Goal: Task Accomplishment & Management: Manage account settings

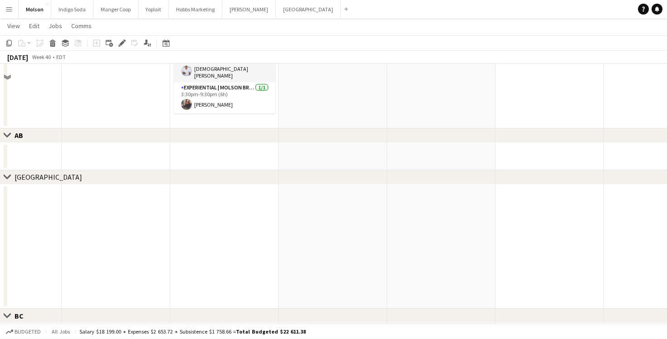
scroll to position [381, 0]
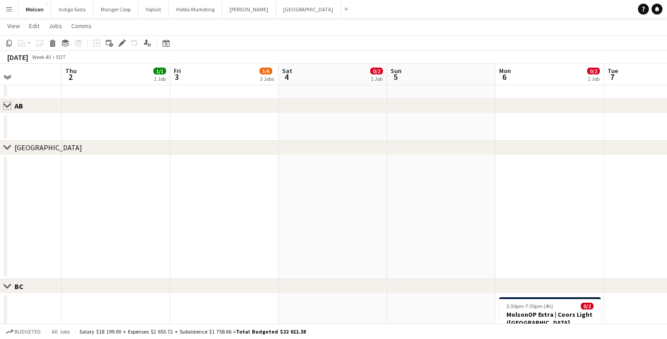
click at [4, 106] on app-icon "Close set" at bounding box center [7, 105] width 7 height 7
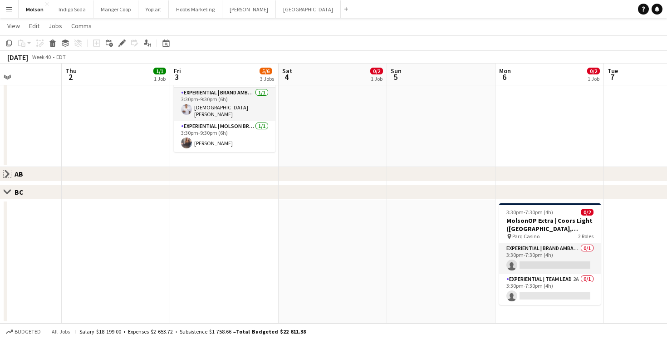
scroll to position [313, 0]
click at [6, 172] on app-icon "Close set" at bounding box center [7, 173] width 7 height 7
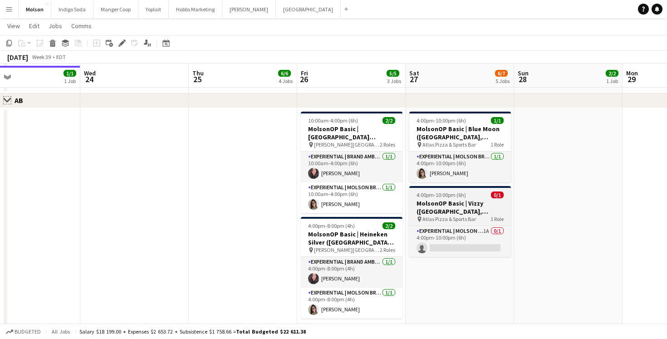
scroll to position [389, 0]
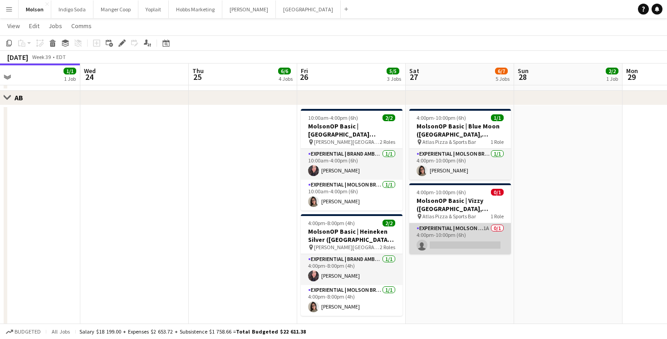
click at [472, 231] on app-card-role "Experiential | Molson Brand Specialist 1A 0/1 4:00pm-10:00pm (6h) single-neutra…" at bounding box center [460, 238] width 102 height 31
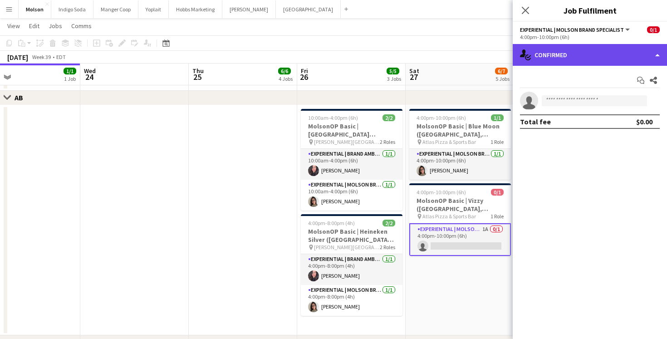
click at [582, 46] on div "single-neutral-actions-check-2 Confirmed" at bounding box center [590, 55] width 154 height 22
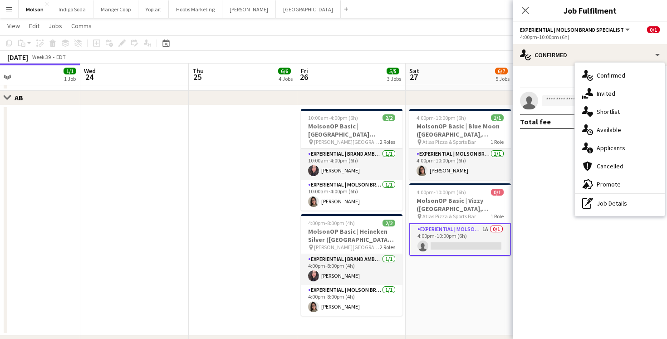
click at [620, 150] on span "Applicants" at bounding box center [611, 148] width 29 height 8
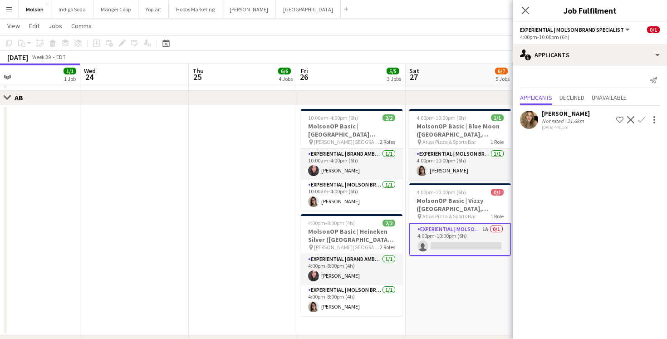
drag, startPoint x: 640, startPoint y: 123, endPoint x: 616, endPoint y: 156, distance: 40.9
click at [617, 157] on mat-expansion-panel "users2 Applicants Send notification Applicants Declined Unavailable Anlly Galle…" at bounding box center [590, 202] width 154 height 273
click at [537, 121] on app-user-avatar at bounding box center [529, 120] width 18 height 18
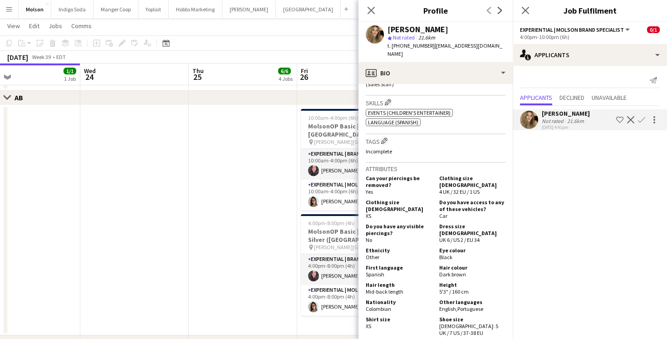
scroll to position [397, 0]
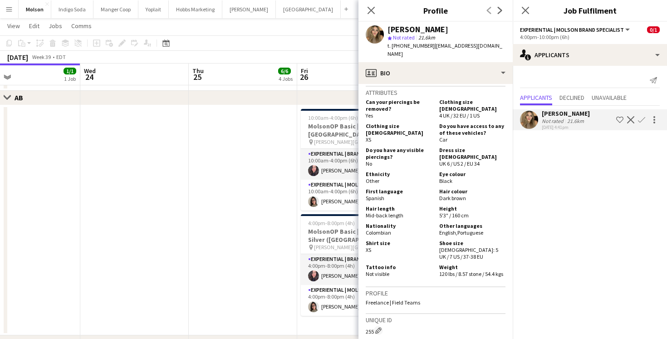
drag, startPoint x: 458, startPoint y: 125, endPoint x: 431, endPoint y: 108, distance: 31.8
click at [431, 123] on div "Clothing size MALE XS Do you have access to any of these vehicles? Car" at bounding box center [436, 134] width 140 height 22
click at [444, 123] on h5 "Do you have access to any of these vehicles?" at bounding box center [472, 130] width 66 height 14
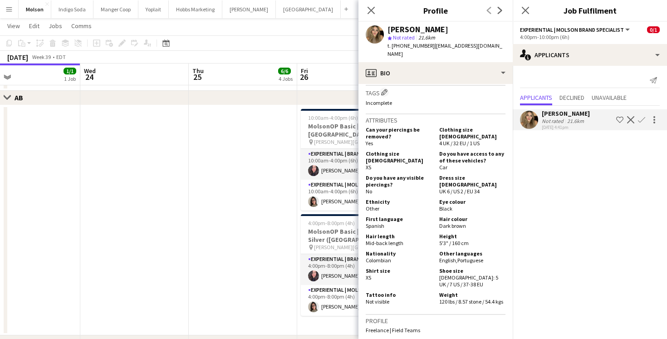
scroll to position [287, 0]
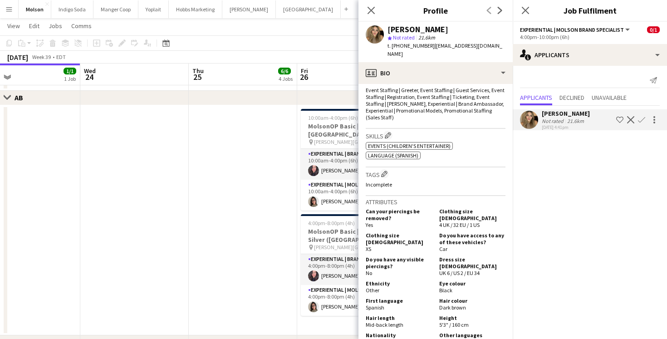
drag, startPoint x: 445, startPoint y: 24, endPoint x: 389, endPoint y: 26, distance: 55.9
click at [388, 26] on div "Anlly Gallego star Not rated 21.6km t. +14034021789 | anllyjulianagallego@gmail…" at bounding box center [436, 42] width 154 height 40
click at [400, 26] on div "[PERSON_NAME]" at bounding box center [418, 29] width 61 height 8
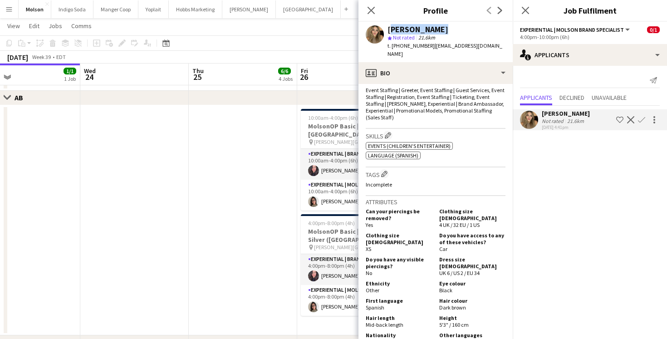
copy div "[PERSON_NAME]"
click at [555, 177] on mat-expansion-panel "users2 Applicants Send notification Applicants Declined Unavailable Anlly Galle…" at bounding box center [590, 202] width 154 height 273
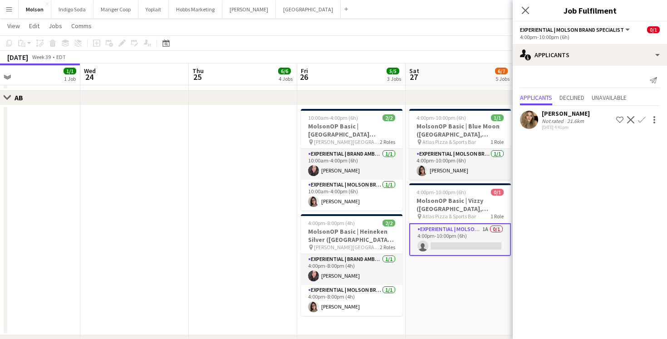
click at [530, 119] on app-user-avatar at bounding box center [529, 120] width 18 height 18
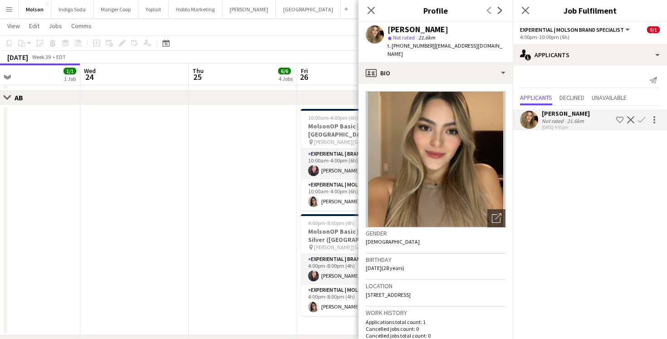
drag, startPoint x: 428, startPoint y: 45, endPoint x: 499, endPoint y: 45, distance: 70.8
click at [499, 45] on div "Anlly Gallego star Not rated 21.6km t. +14034021789 | anllyjulianagallego@gmail…" at bounding box center [436, 42] width 154 height 40
copy span "anllyjulianagallego@gmail.com"
click at [615, 177] on mat-expansion-panel "users2 Applicants Send notification Applicants Declined Unavailable Anlly Galle…" at bounding box center [590, 202] width 154 height 273
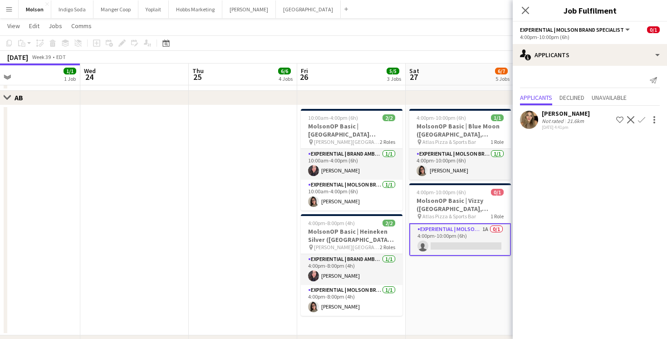
click at [532, 119] on app-user-avatar at bounding box center [529, 120] width 18 height 18
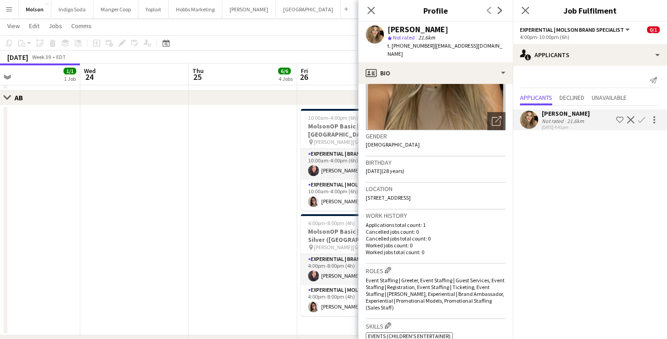
scroll to position [101, 0]
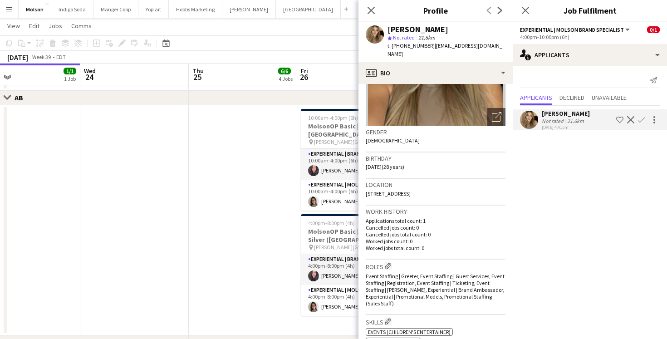
click at [642, 119] on app-icon "Confirm" at bounding box center [641, 119] width 7 height 7
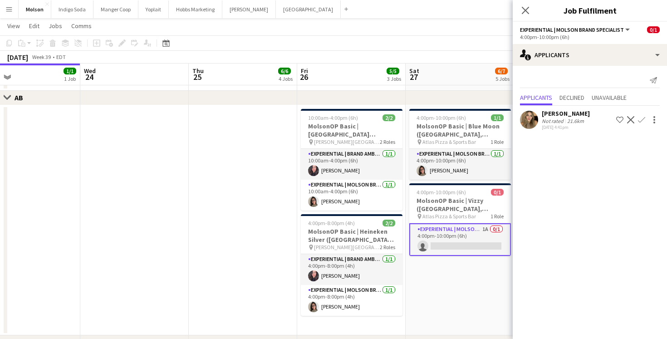
click at [640, 118] on app-icon "Confirm" at bounding box center [641, 119] width 7 height 7
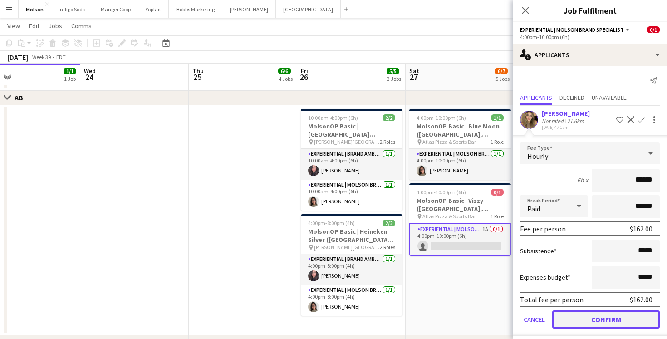
click at [607, 320] on button "Confirm" at bounding box center [606, 319] width 108 height 18
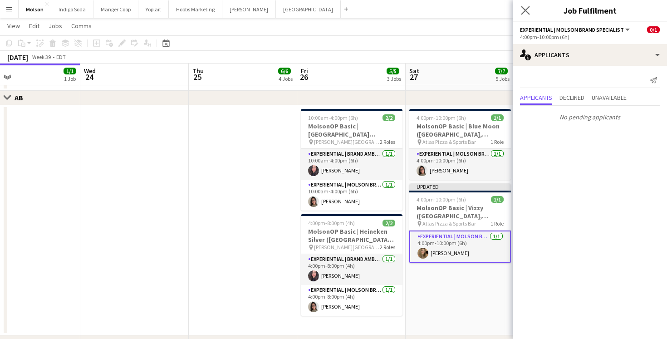
click at [524, 15] on app-icon "Close pop-in" at bounding box center [525, 10] width 13 height 13
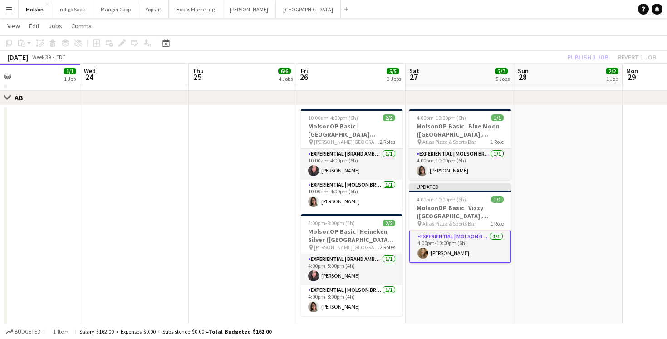
click at [425, 254] on app-user-avatar at bounding box center [423, 253] width 11 height 11
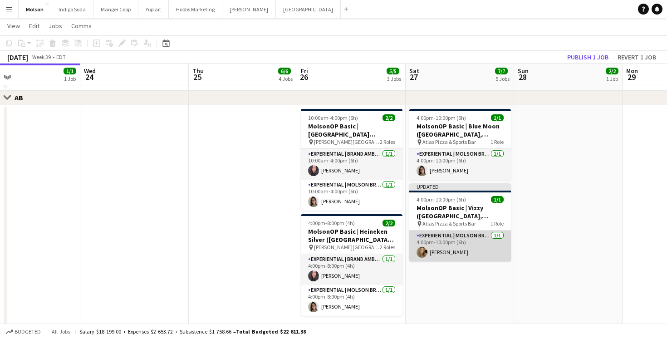
click at [422, 251] on app-user-avatar at bounding box center [422, 252] width 11 height 11
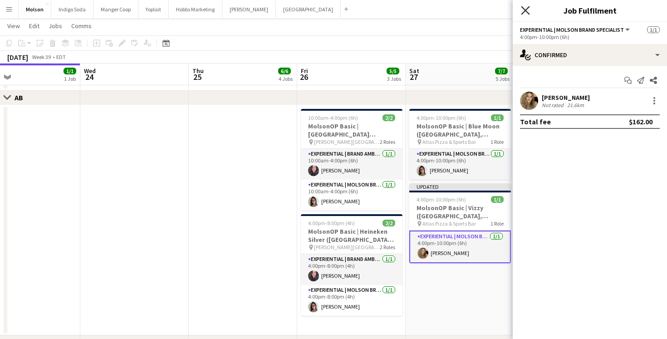
click at [528, 14] on icon "Close pop-in" at bounding box center [525, 10] width 9 height 9
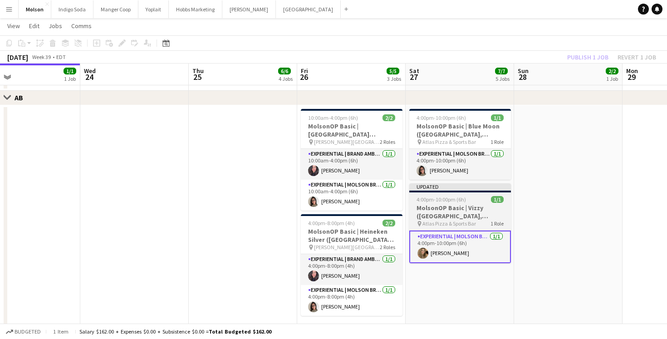
click at [468, 198] on div "4:00pm-10:00pm (6h) 1/1" at bounding box center [460, 199] width 102 height 7
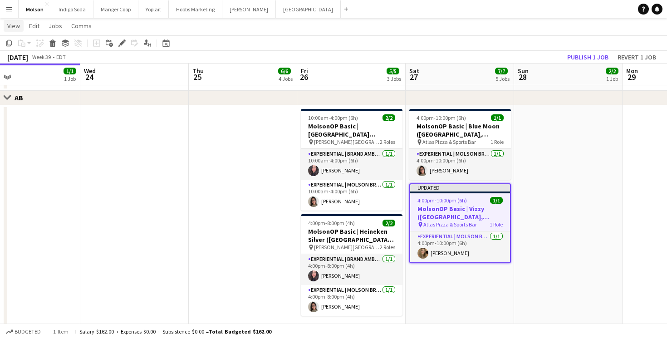
click at [20, 25] on link "View" at bounding box center [14, 26] width 20 height 12
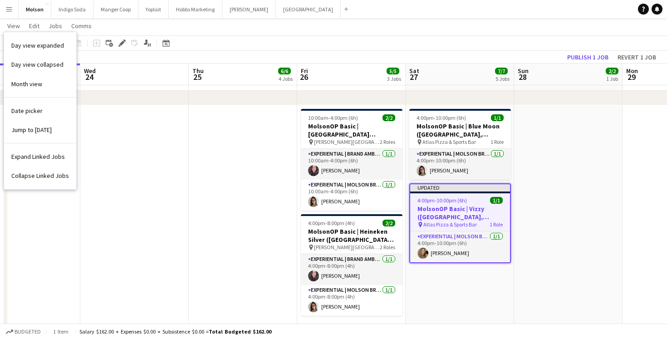
click at [234, 44] on app-toolbar "Copy Paste Paste Command V Paste with crew Command Shift V Paste linked Job Del…" at bounding box center [333, 42] width 667 height 15
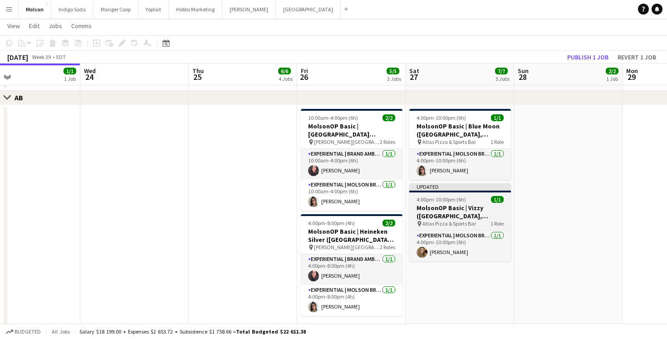
click at [466, 195] on app-job-card "Updated 4:00pm-10:00pm (6h) 1/1 MolsonOP Basic | Vizzy (Calgary, AB) pin Atlas …" at bounding box center [460, 222] width 102 height 78
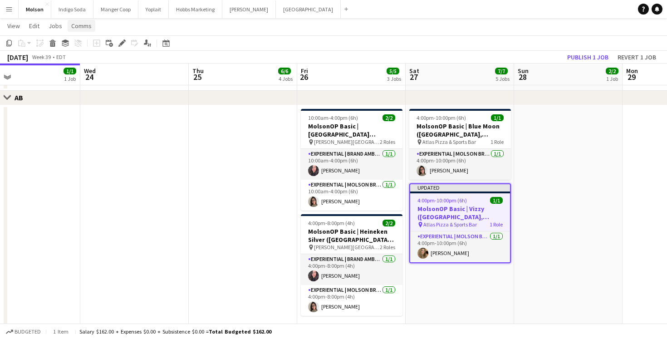
click at [75, 27] on span "Comms" at bounding box center [81, 26] width 20 height 8
click at [101, 64] on span "Create chat" at bounding box center [90, 64] width 32 height 8
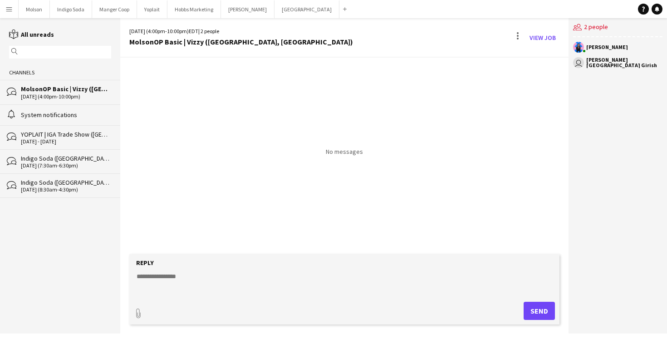
click at [6, 9] on app-icon "Menu" at bounding box center [8, 8] width 7 height 7
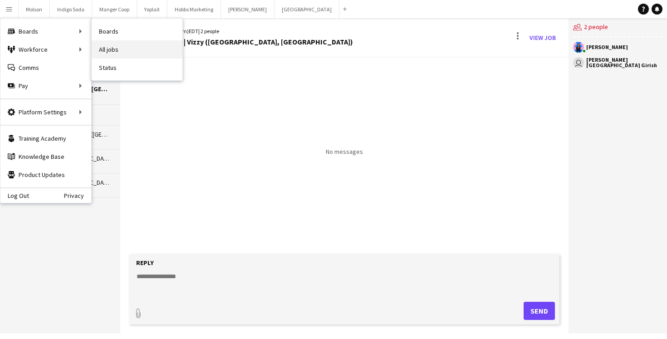
click at [128, 48] on link "All jobs" at bounding box center [137, 49] width 91 height 18
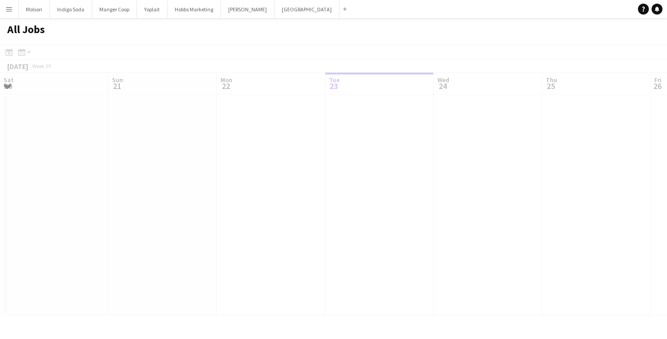
scroll to position [0, 217]
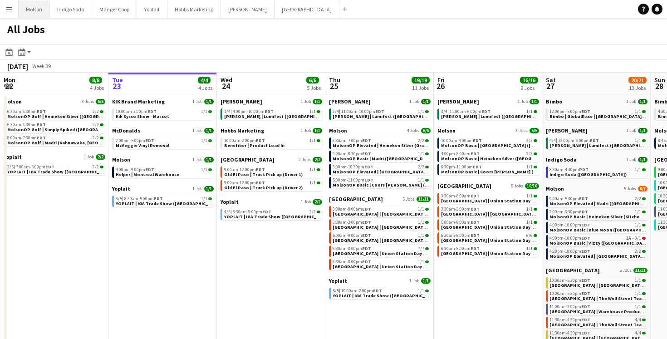
click at [39, 7] on button "Molson Close" at bounding box center [34, 9] width 31 height 18
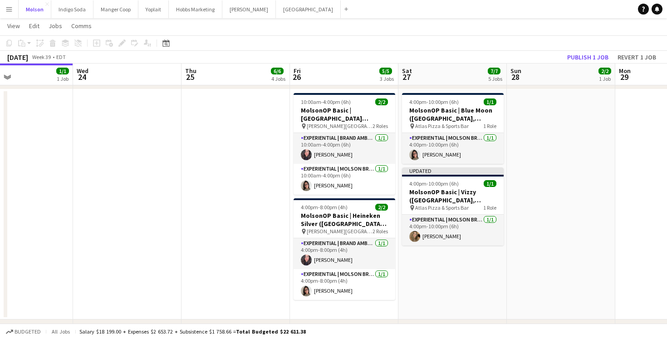
scroll to position [0, 372]
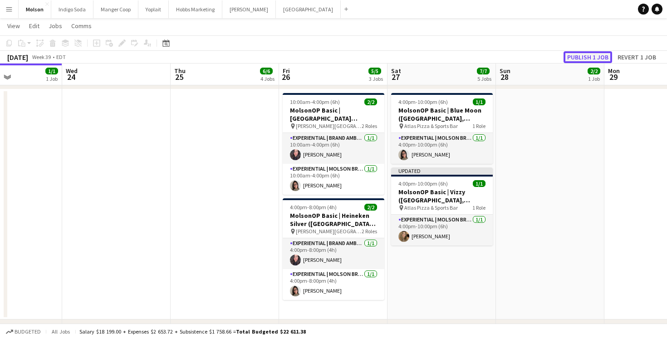
click at [586, 60] on button "Publish 1 job" at bounding box center [588, 57] width 49 height 12
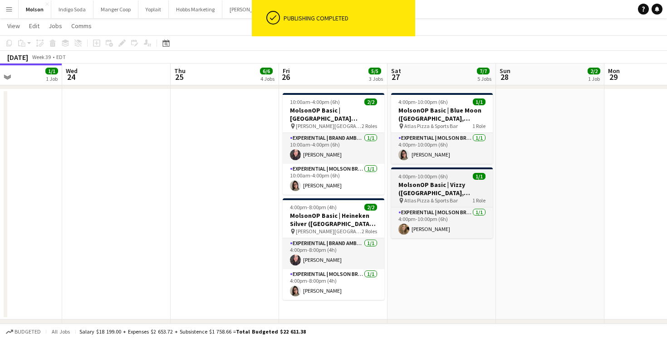
click at [441, 176] on span "4:00pm-10:00pm (6h)" at bounding box center [422, 176] width 49 height 7
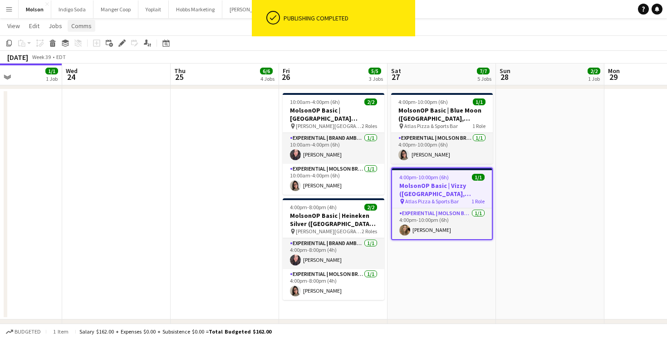
click at [86, 25] on span "Comms" at bounding box center [81, 26] width 20 height 8
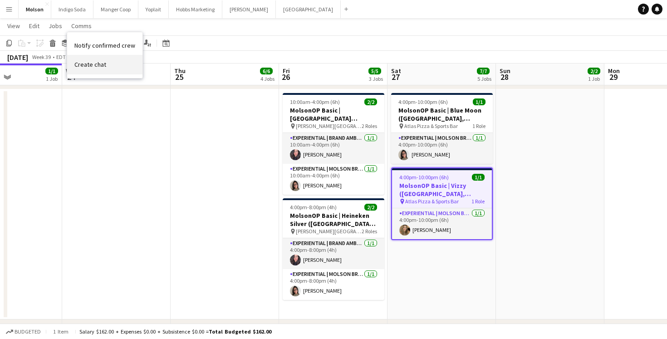
click at [104, 64] on span "Create chat" at bounding box center [90, 64] width 32 height 8
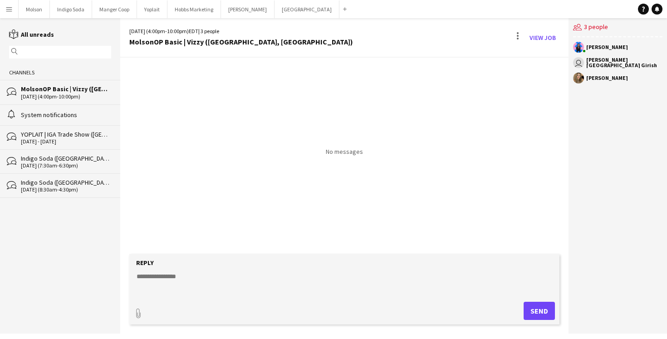
click at [236, 287] on textarea at bounding box center [346, 284] width 421 height 24
drag, startPoint x: 349, startPoint y: 274, endPoint x: 125, endPoint y: 271, distance: 223.8
click at [125, 271] on app-message-form "**********" at bounding box center [344, 293] width 448 height 79
paste textarea
click at [370, 281] on textarea "**********" at bounding box center [346, 284] width 421 height 24
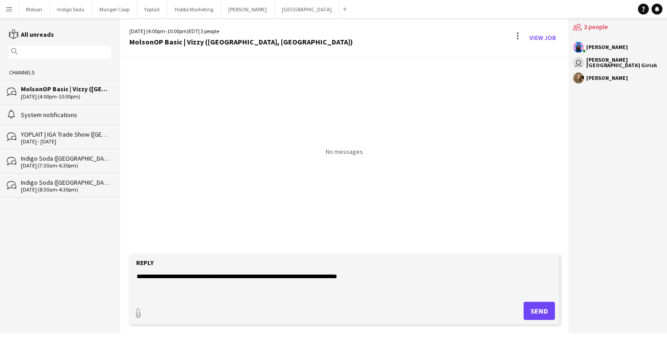
type textarea "**********"
click at [539, 312] on button "Send" at bounding box center [539, 311] width 31 height 18
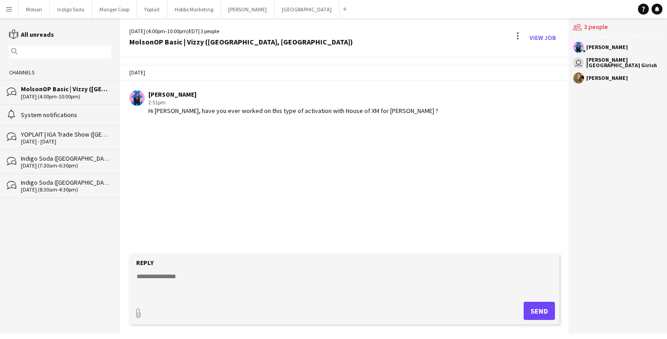
click at [385, 199] on div "Today Laurence Pare 2:51pm Hi Anlly, have you ever worked on this type of activ…" at bounding box center [344, 156] width 448 height 197
click at [232, 164] on div "Today Laurence Pare 2:51pm Hi Anlly, have you ever worked on this type of activ…" at bounding box center [344, 156] width 448 height 197
click at [262, 113] on div "Hi [PERSON_NAME], have you ever worked on this type of activation with House of…" at bounding box center [293, 111] width 290 height 8
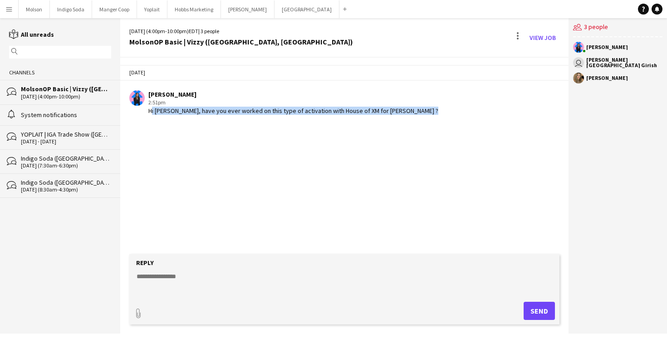
click at [262, 113] on div "Hi [PERSON_NAME], have you ever worked on this type of activation with House of…" at bounding box center [293, 111] width 290 height 8
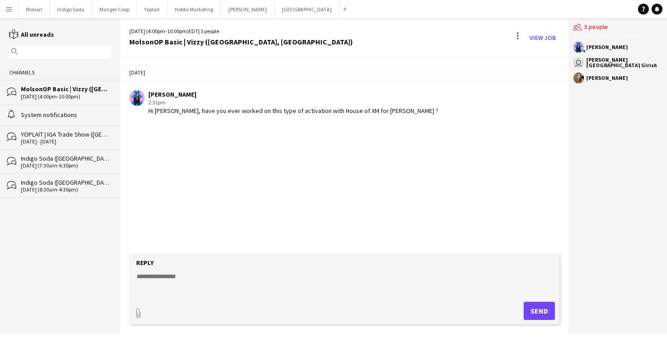
click at [282, 104] on div "2:51pm" at bounding box center [293, 102] width 290 height 8
click at [262, 121] on div "[DATE] [PERSON_NAME] 2:51pm · Seen by 1 person Hi [PERSON_NAME], have you ever …" at bounding box center [344, 90] width 448 height 64
click at [225, 118] on app-chat-message "[PERSON_NAME] 2:51pm · Seen by 1 person Hi [PERSON_NAME], have you ever worked …" at bounding box center [344, 103] width 448 height 34
click at [221, 111] on div "Hi [PERSON_NAME], have you ever worked on this type of activation with House of…" at bounding box center [293, 111] width 290 height 8
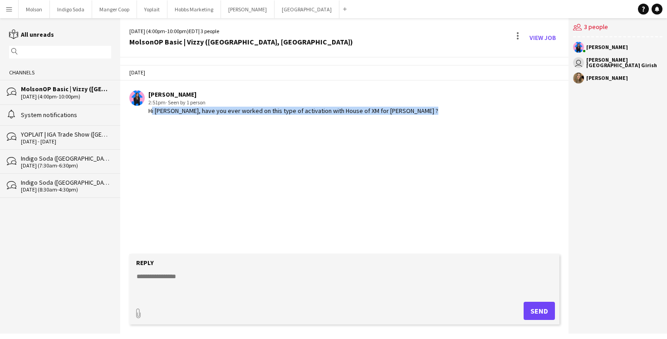
click at [221, 111] on div "Hi [PERSON_NAME], have you ever worked on this type of activation with House of…" at bounding box center [293, 111] width 290 height 8
click at [221, 111] on div "Hi Anlly, have you ever worked on this type of activation with House of XM for …" at bounding box center [293, 111] width 290 height 8
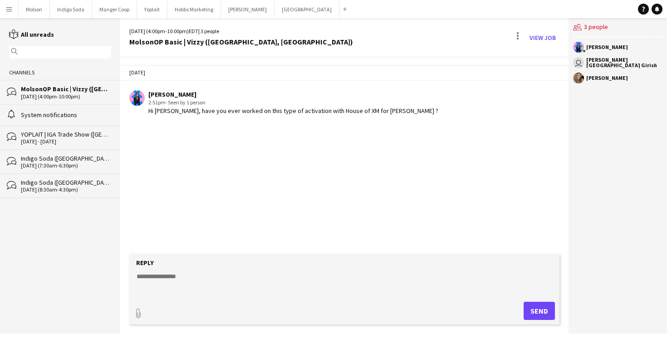
click at [599, 59] on div "[PERSON_NAME] [GEOGRAPHIC_DATA] Girish" at bounding box center [624, 62] width 76 height 11
click at [7, 9] on app-icon "Menu" at bounding box center [8, 8] width 7 height 7
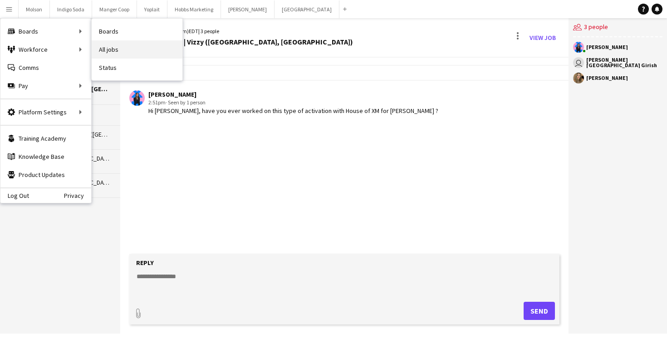
click at [123, 44] on link "All jobs" at bounding box center [137, 49] width 91 height 18
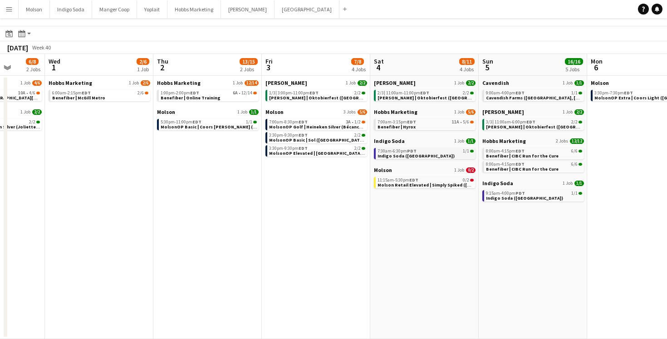
scroll to position [0, 350]
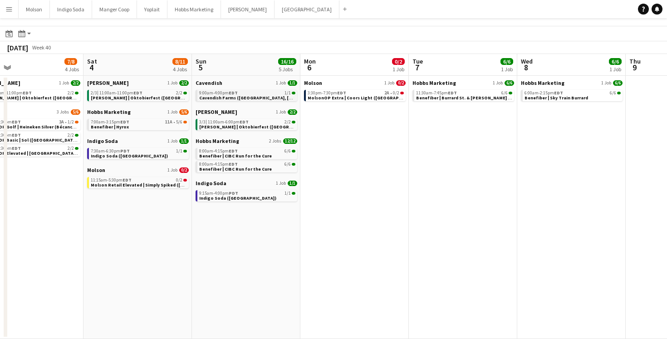
click at [229, 95] on span "Cavendish Farms ([GEOGRAPHIC_DATA], [GEOGRAPHIC_DATA])" at bounding box center [266, 98] width 135 height 6
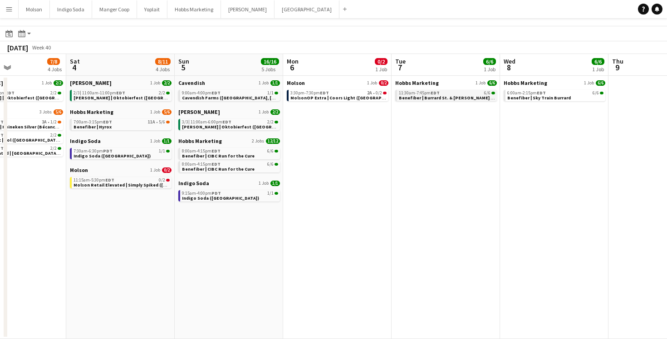
scroll to position [0, 193]
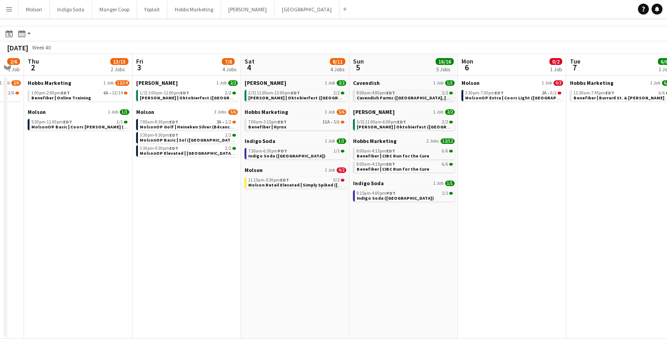
click at [405, 96] on span "Cavendish Farms ([GEOGRAPHIC_DATA], [GEOGRAPHIC_DATA])" at bounding box center [424, 98] width 135 height 6
click at [13, 10] on button "Menu" at bounding box center [9, 9] width 18 height 18
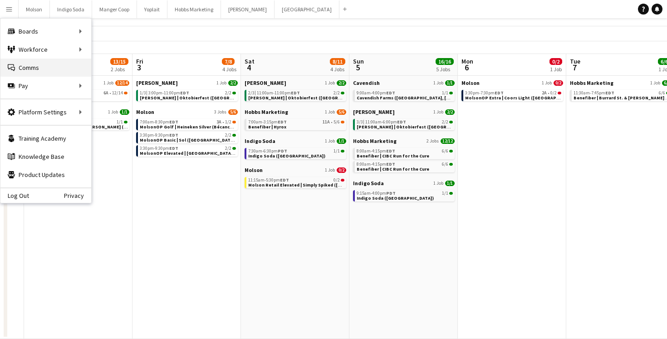
click at [34, 69] on link "Comms Comms" at bounding box center [45, 68] width 91 height 18
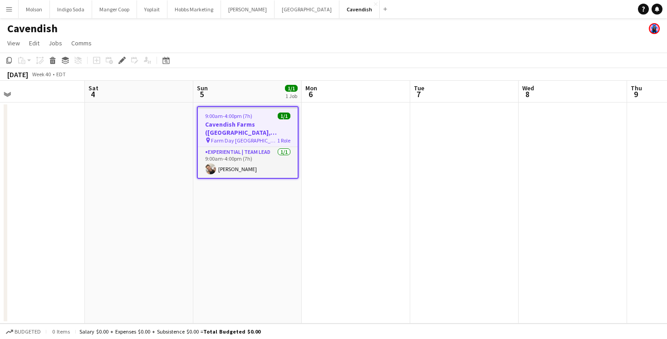
scroll to position [0, 347]
click at [39, 9] on button "Molson Close" at bounding box center [34, 9] width 31 height 18
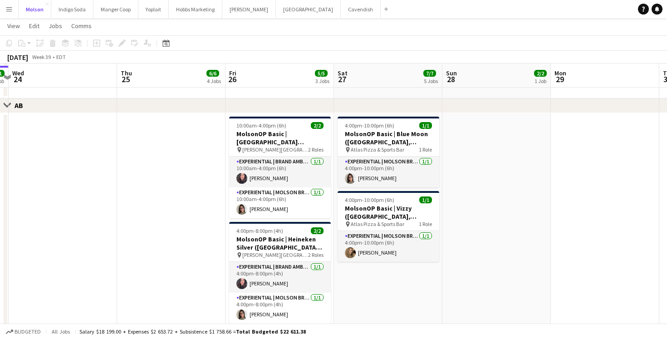
scroll to position [376, 0]
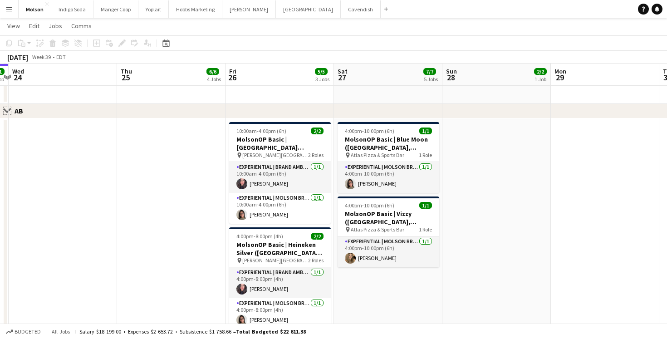
click at [7, 108] on app-icon "Close set" at bounding box center [7, 110] width 7 height 7
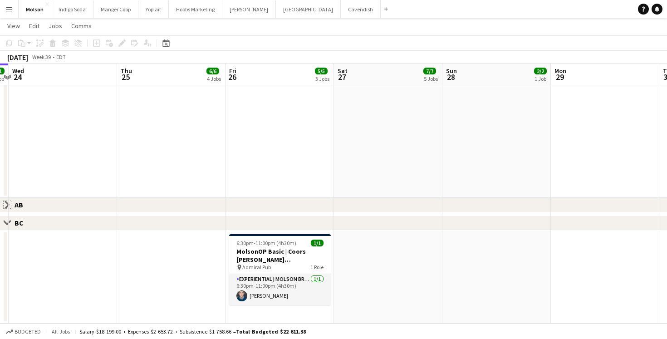
scroll to position [282, 0]
click at [8, 203] on app-icon "Close set" at bounding box center [7, 204] width 7 height 7
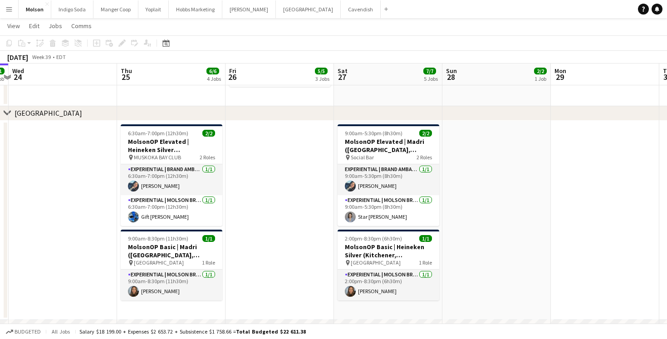
scroll to position [618, 0]
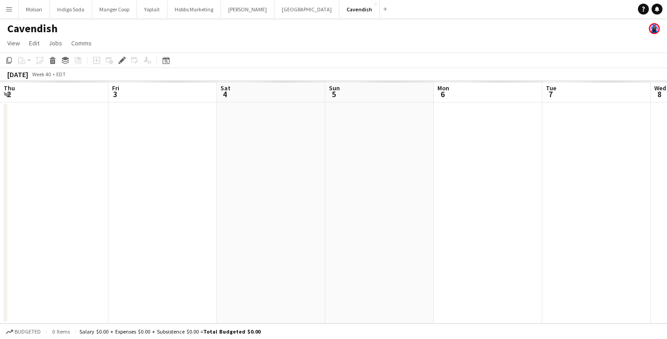
scroll to position [0, 312]
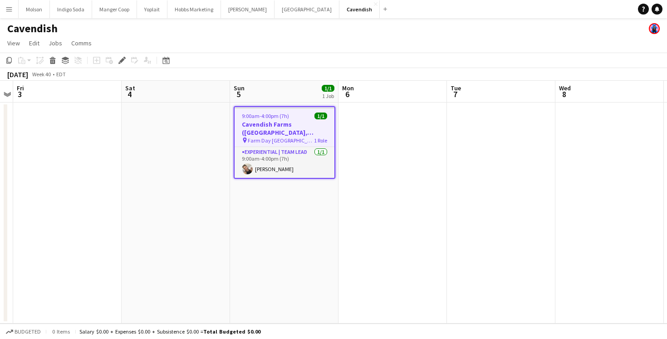
click at [300, 129] on h3 "Cavendish Farms ([GEOGRAPHIC_DATA], [GEOGRAPHIC_DATA])" at bounding box center [285, 128] width 100 height 16
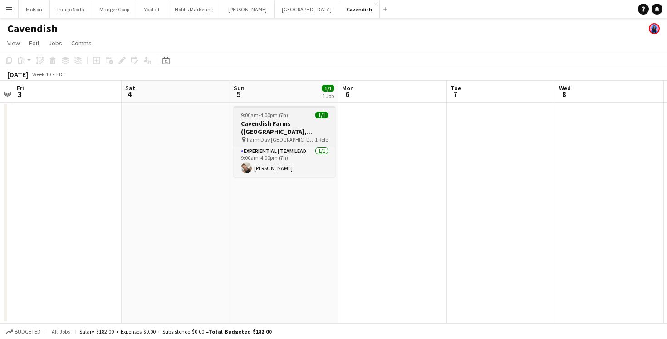
click at [300, 129] on h3 "Cavendish Farms ([GEOGRAPHIC_DATA], [GEOGRAPHIC_DATA])" at bounding box center [285, 127] width 102 height 16
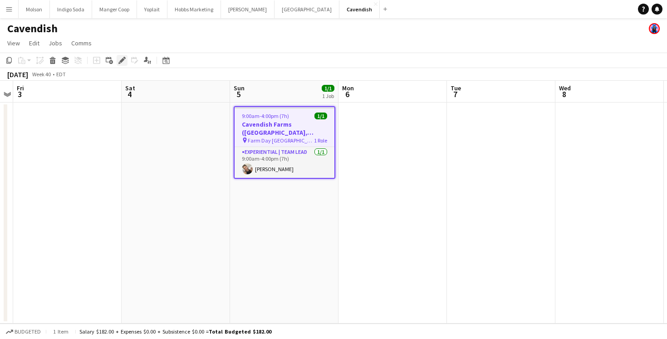
click at [124, 58] on icon "Edit" at bounding box center [121, 60] width 7 height 7
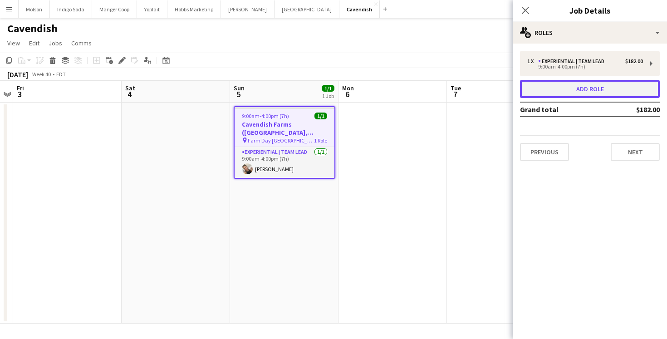
click at [565, 92] on button "Add role" at bounding box center [590, 89] width 140 height 18
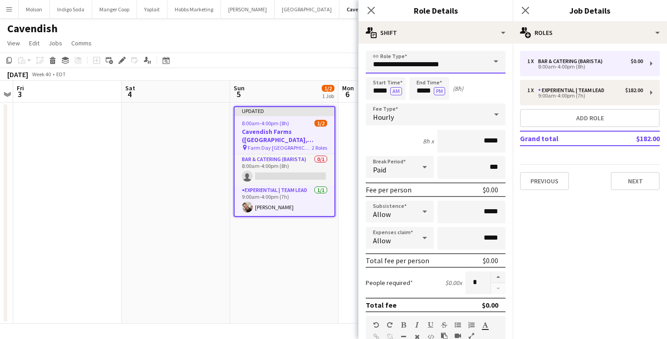
click at [478, 62] on input "**********" at bounding box center [436, 62] width 140 height 23
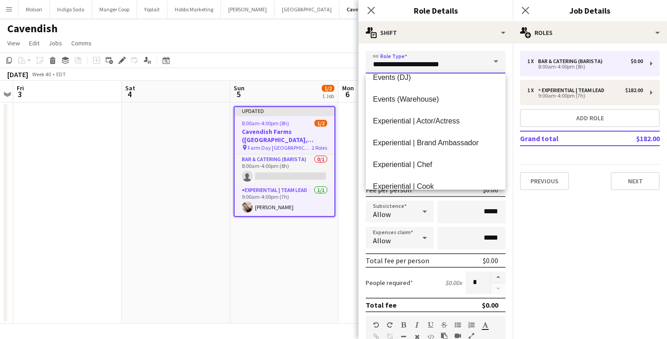
scroll to position [316, 0]
click at [466, 138] on span "Experiential | Brand Ambassador" at bounding box center [435, 142] width 125 height 9
type input "**********"
type input "******"
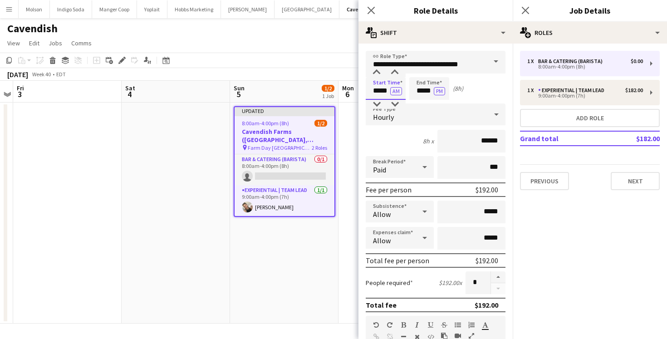
click at [382, 90] on input "*****" at bounding box center [386, 88] width 40 height 23
click at [378, 77] on div at bounding box center [377, 72] width 18 height 9
type input "*****"
click at [378, 77] on div at bounding box center [377, 72] width 18 height 9
click at [467, 95] on div "Start Time ***** AM End Time ***** PM (6h)" at bounding box center [436, 88] width 140 height 23
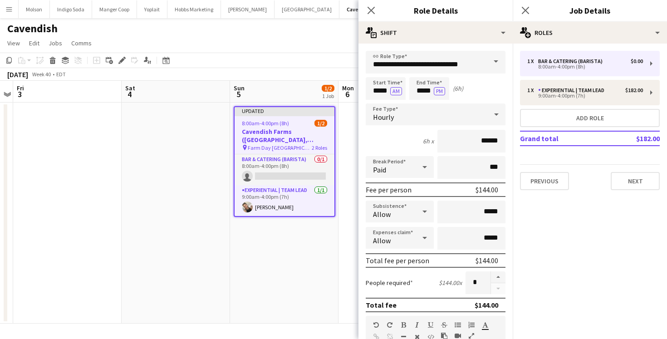
click at [476, 100] on form "**********" at bounding box center [436, 309] width 154 height 517
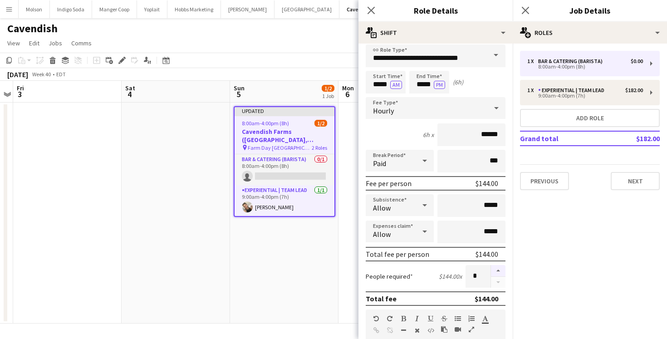
click at [496, 272] on button "button" at bounding box center [498, 271] width 15 height 12
type input "*"
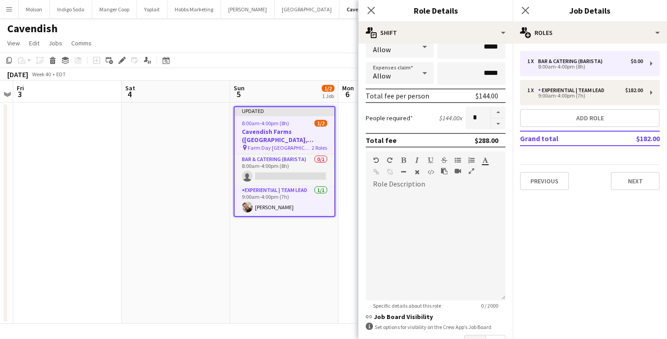
scroll to position [229, 0]
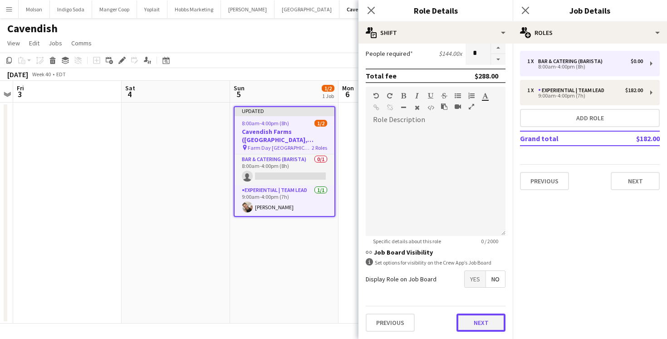
click at [478, 321] on button "Next" at bounding box center [481, 323] width 49 height 18
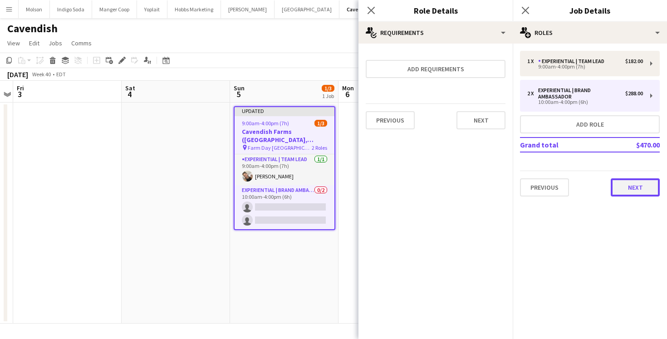
click at [632, 191] on button "Next" at bounding box center [635, 187] width 49 height 18
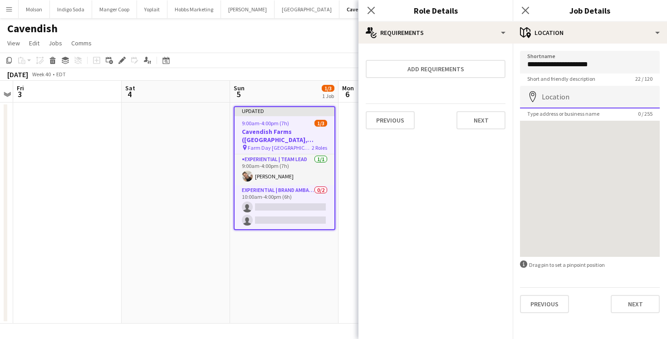
click at [571, 98] on input "Location" at bounding box center [590, 97] width 140 height 23
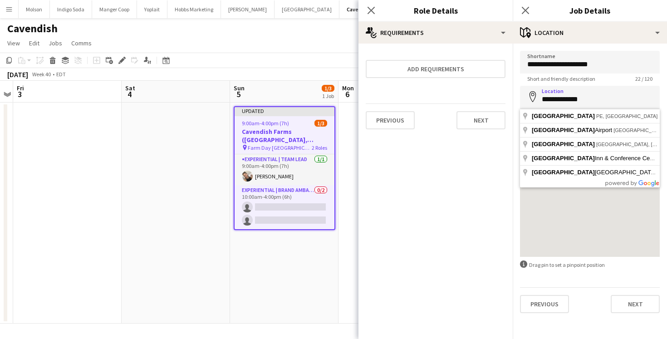
type input "**********"
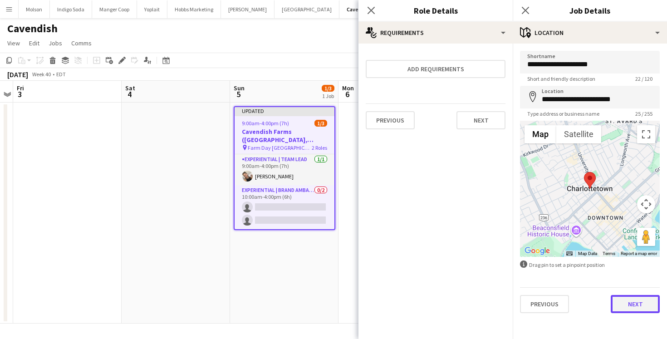
click at [630, 309] on button "Next" at bounding box center [635, 304] width 49 height 18
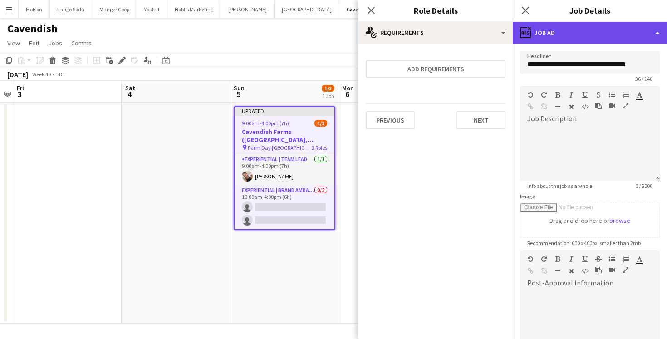
click at [570, 33] on div "ads-window Job Ad" at bounding box center [590, 33] width 154 height 22
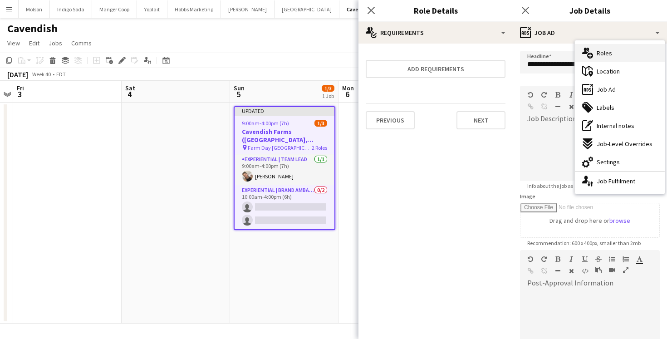
click at [610, 55] on span "Roles" at bounding box center [604, 53] width 15 height 8
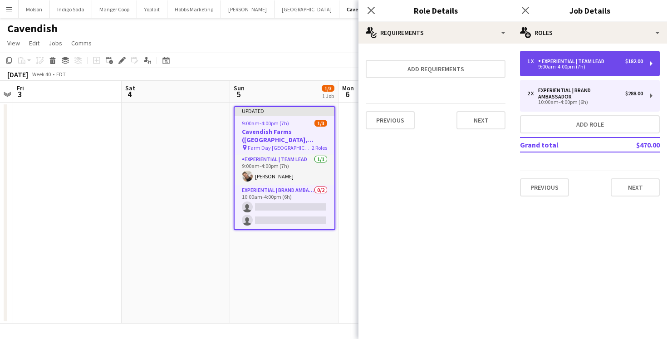
click at [598, 59] on div "Experiential | Team Lead" at bounding box center [573, 61] width 70 height 6
type input "**********"
type input "*****"
type input "******"
type input "*"
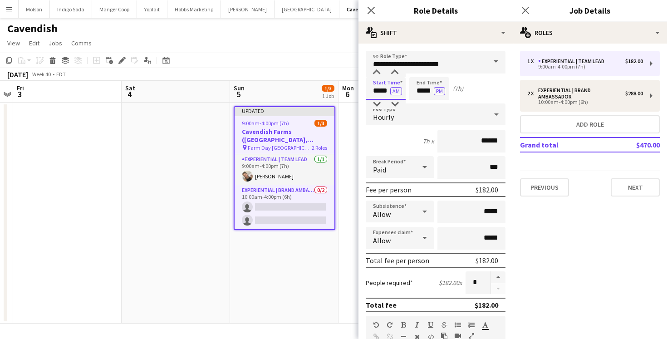
click at [382, 91] on input "*****" at bounding box center [386, 88] width 40 height 23
click at [377, 67] on input "**********" at bounding box center [436, 62] width 140 height 23
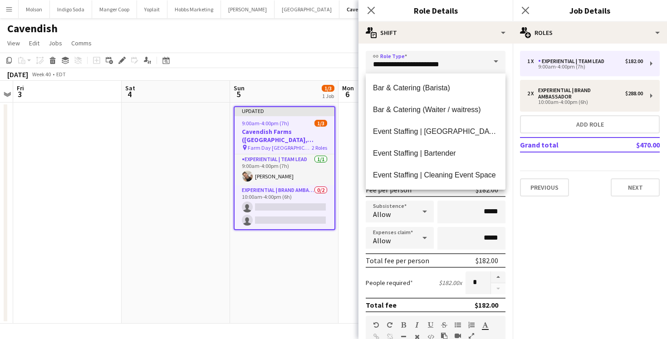
click at [419, 44] on div "**********" at bounding box center [436, 329] width 154 height 571
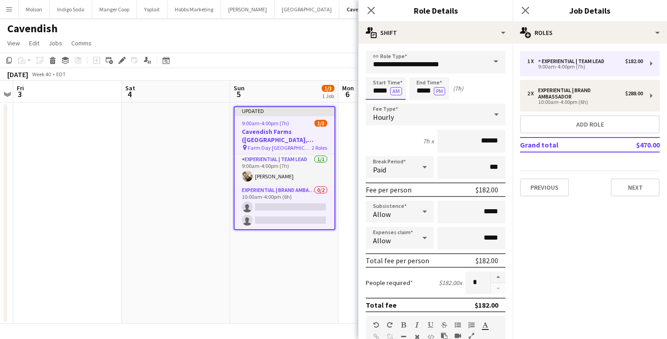
click at [378, 92] on input "*****" at bounding box center [386, 88] width 40 height 23
click at [378, 73] on div at bounding box center [377, 72] width 18 height 9
type input "*****"
click at [378, 107] on div at bounding box center [377, 104] width 18 height 9
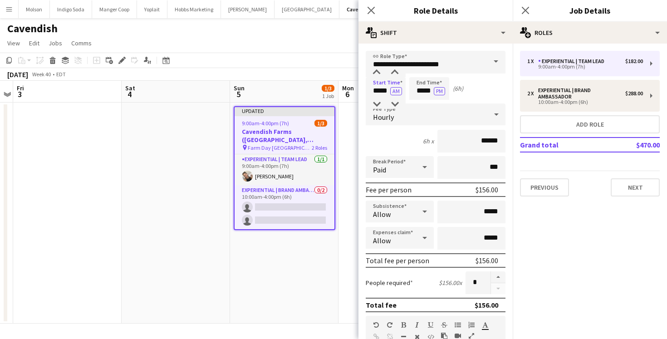
click at [485, 91] on div "Start Time ***** AM End Time ***** PM (6h)" at bounding box center [436, 88] width 140 height 23
click at [640, 185] on button "Next" at bounding box center [635, 187] width 49 height 18
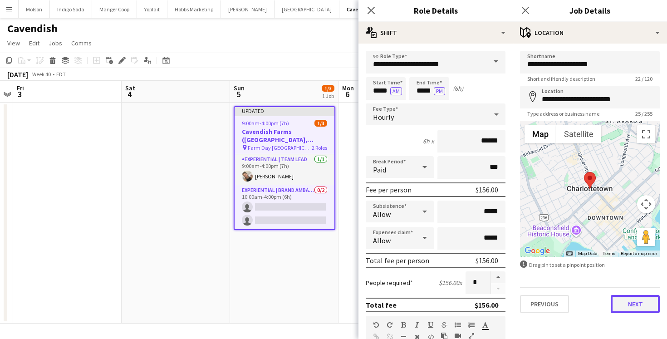
click at [639, 310] on button "Next" at bounding box center [635, 304] width 49 height 18
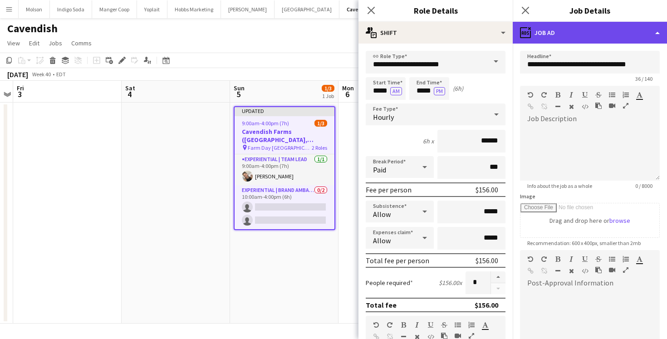
click at [581, 29] on div "ads-window Job Ad" at bounding box center [590, 33] width 154 height 22
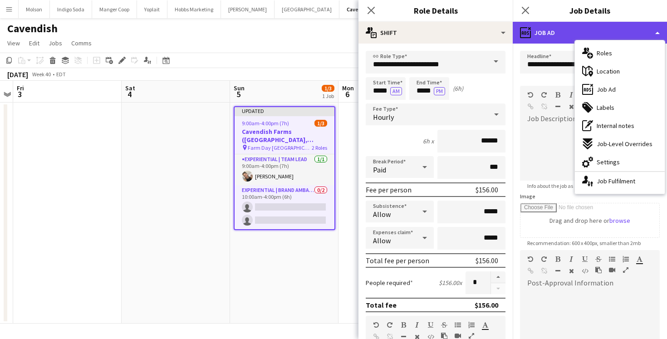
click at [564, 30] on div "ads-window Job Ad" at bounding box center [590, 33] width 154 height 22
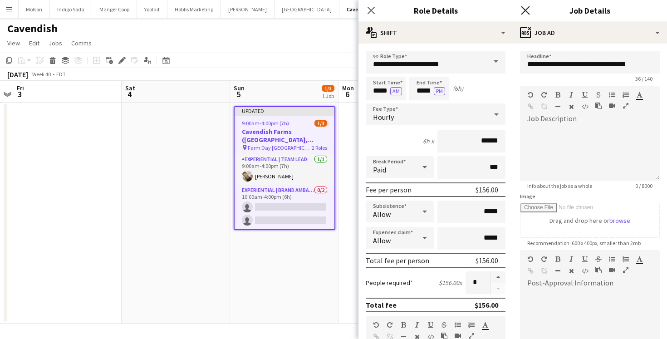
click at [522, 11] on icon "Close pop-in" at bounding box center [525, 10] width 9 height 9
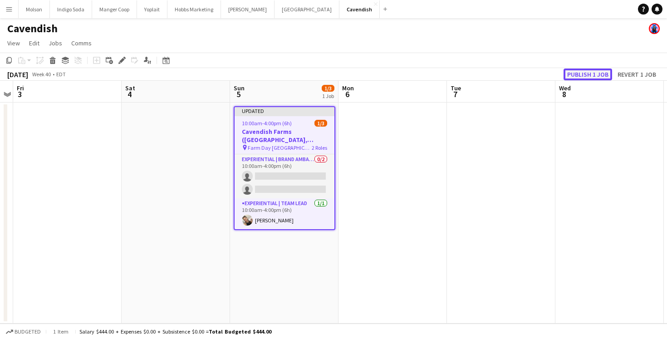
click at [599, 73] on button "Publish 1 job" at bounding box center [588, 75] width 49 height 12
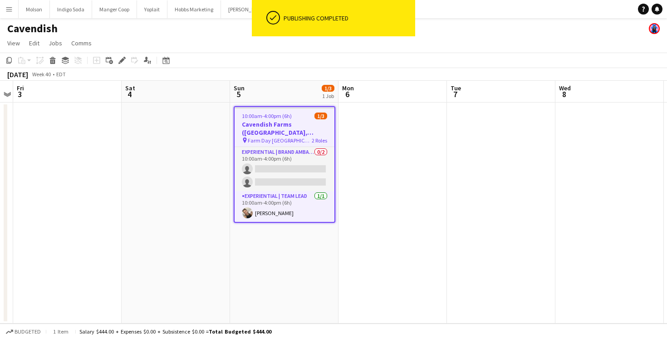
click at [295, 129] on h3 "Cavendish Farms ([GEOGRAPHIC_DATA], [GEOGRAPHIC_DATA])" at bounding box center [285, 128] width 100 height 16
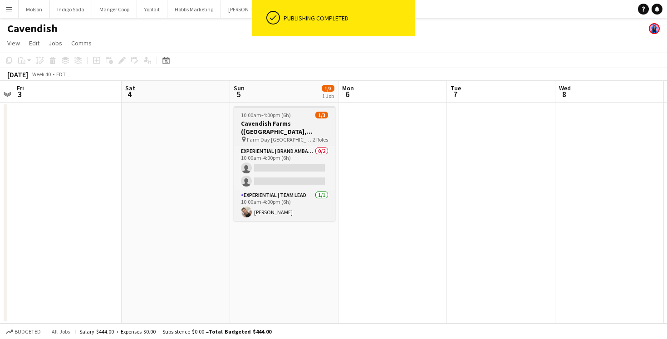
click at [295, 129] on h3 "Cavendish Farms ([GEOGRAPHIC_DATA], [GEOGRAPHIC_DATA])" at bounding box center [285, 127] width 102 height 16
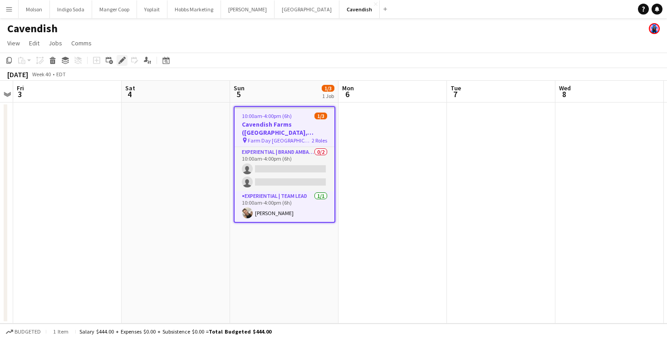
click at [123, 62] on icon "Edit" at bounding box center [121, 60] width 7 height 7
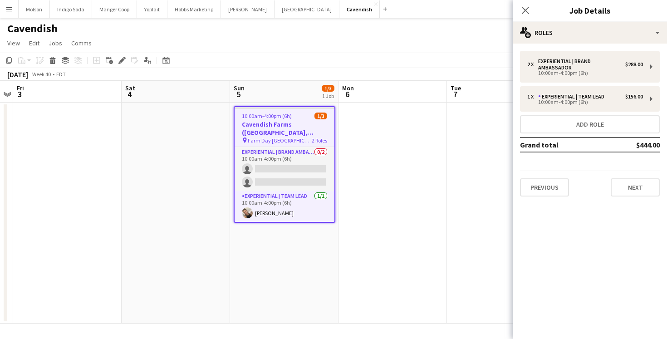
click at [430, 161] on app-date-cell at bounding box center [393, 213] width 108 height 221
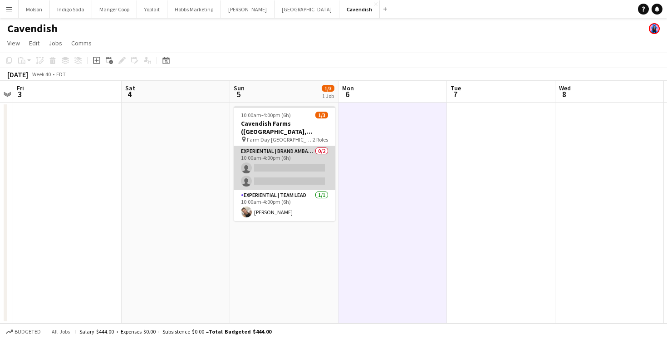
click at [297, 167] on app-card-role "Experiential | Brand Ambassador 0/2 10:00am-4:00pm (6h) single-neutral-actions …" at bounding box center [285, 168] width 102 height 44
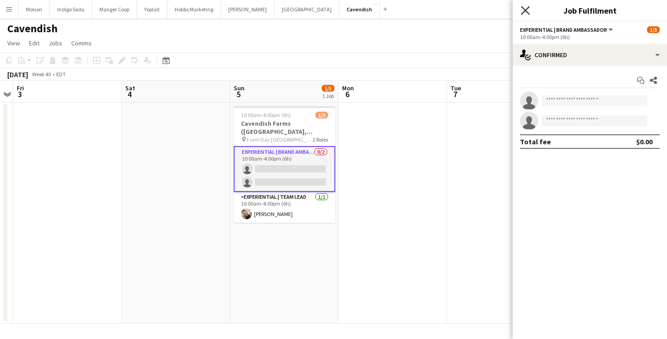
click at [527, 10] on icon "Close pop-in" at bounding box center [525, 10] width 9 height 9
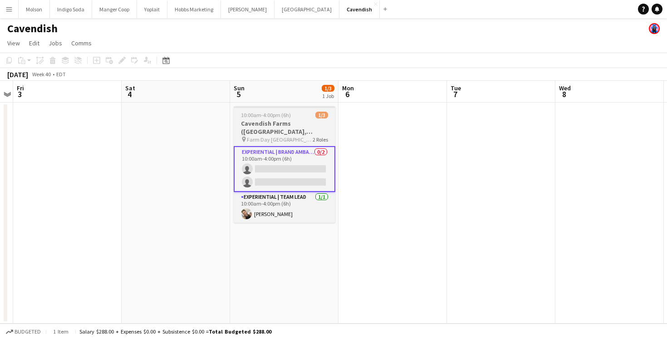
click at [304, 132] on h3 "Cavendish Farms ([GEOGRAPHIC_DATA], [GEOGRAPHIC_DATA])" at bounding box center [285, 127] width 102 height 16
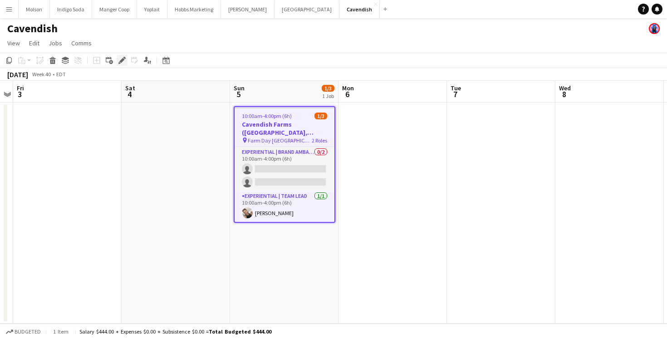
click at [123, 59] on icon at bounding box center [121, 60] width 5 height 5
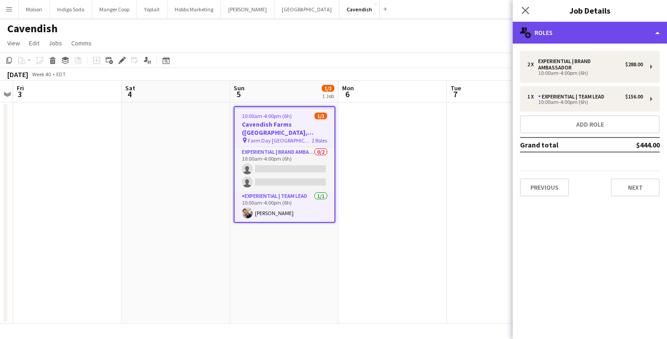
click at [578, 24] on div "multiple-users-add Roles" at bounding box center [590, 33] width 154 height 22
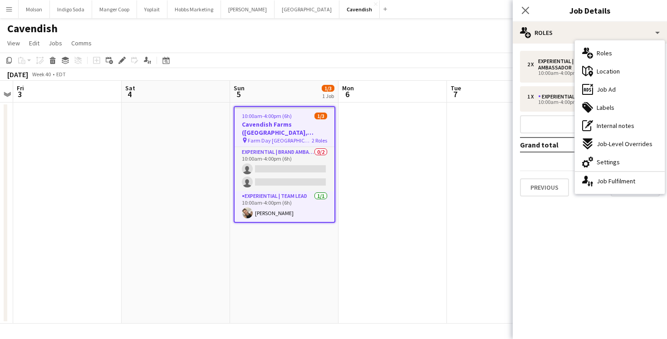
click at [287, 108] on div at bounding box center [285, 108] width 100 height 2
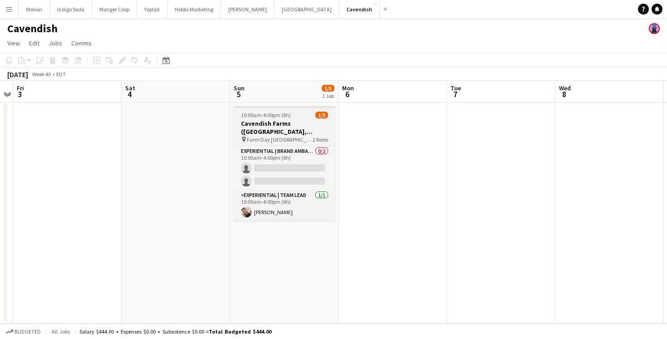
click at [280, 108] on app-job-card "10:00am-4:00pm (6h) 1/3 Cavendish Farms (Charlottetown, PEI) pin Farm Day Charl…" at bounding box center [285, 163] width 102 height 115
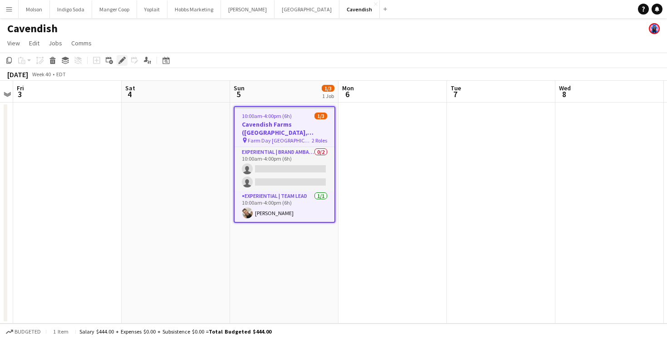
click at [121, 60] on icon at bounding box center [121, 60] width 5 height 5
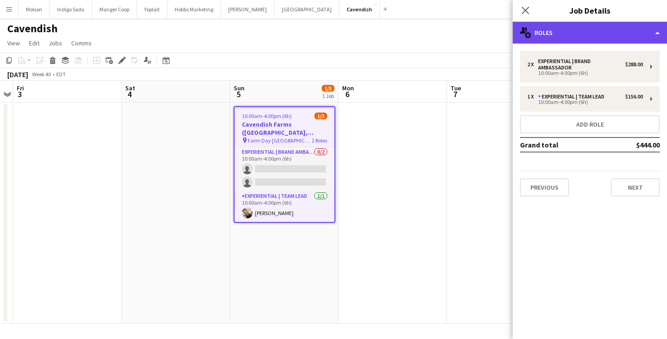
click at [541, 35] on div "multiple-users-add Roles" at bounding box center [590, 33] width 154 height 22
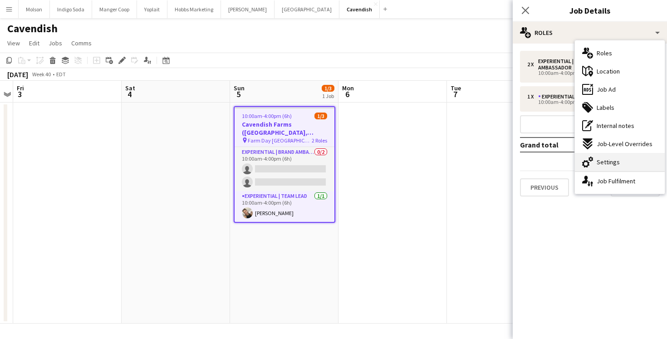
click at [608, 163] on span "Settings" at bounding box center [608, 162] width 23 height 8
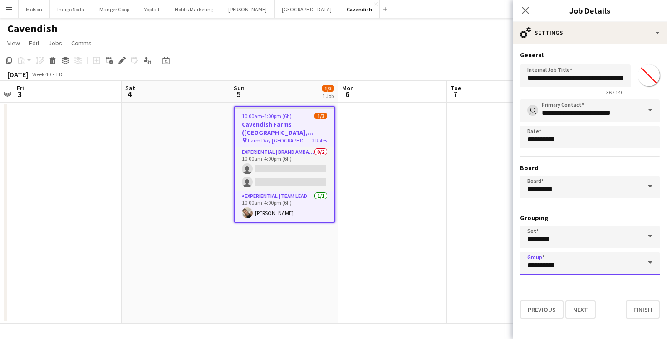
click at [566, 265] on input "**********" at bounding box center [590, 263] width 140 height 23
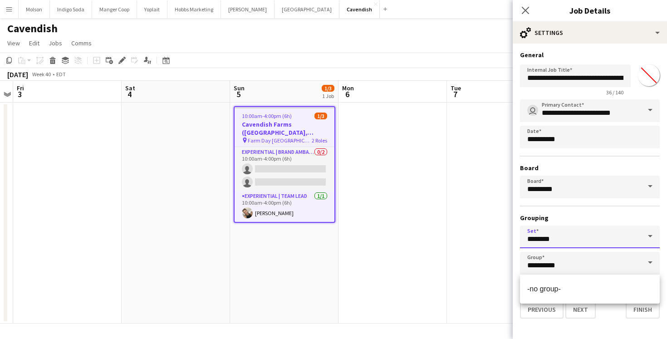
click at [571, 238] on input "********" at bounding box center [590, 237] width 140 height 23
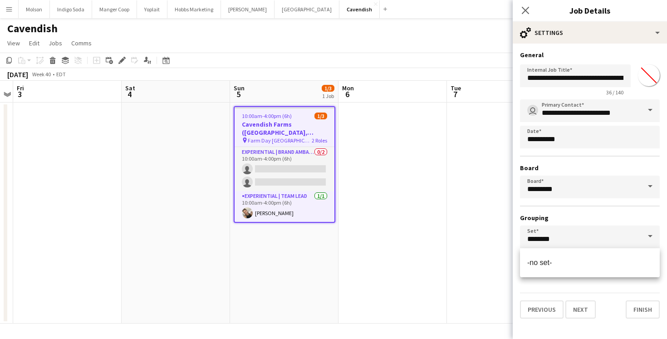
click at [584, 219] on h3 "Grouping" at bounding box center [590, 218] width 140 height 8
click at [649, 79] on input "*******" at bounding box center [649, 75] width 33 height 33
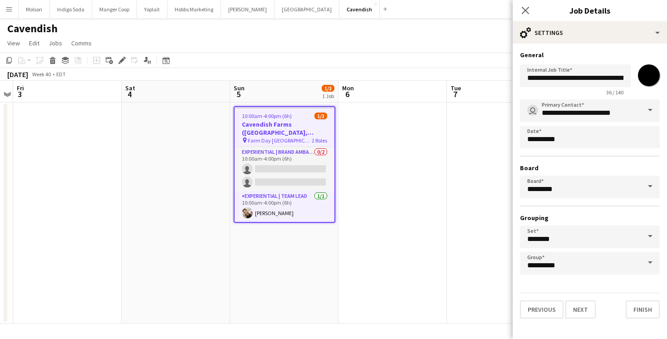
type input "*******"
click at [632, 54] on h3 "General" at bounding box center [590, 55] width 140 height 8
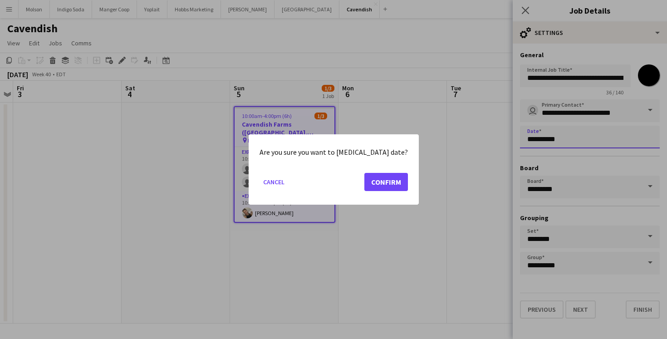
click at [590, 138] on body "Menu Boards Boards Boards All jobs Status Workforce Workforce My Workforce Recr…" at bounding box center [333, 169] width 667 height 339
click at [381, 189] on button "Confirm" at bounding box center [386, 182] width 44 height 18
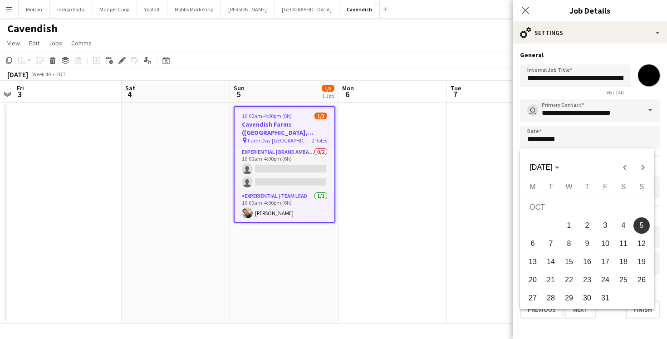
click at [618, 138] on div at bounding box center [333, 169] width 667 height 339
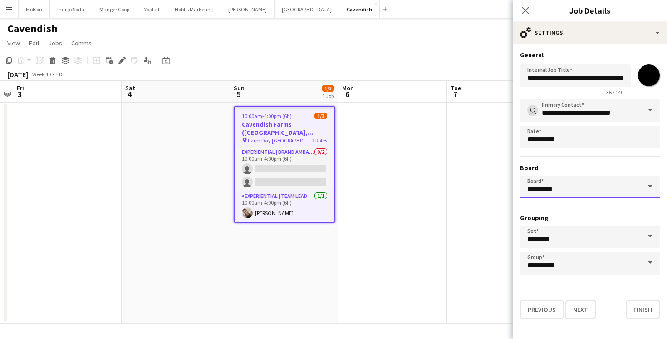
click at [585, 192] on input "*********" at bounding box center [590, 187] width 140 height 23
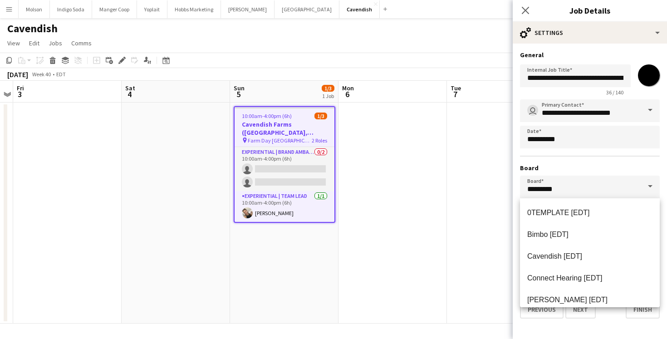
click at [587, 169] on h3 "Board" at bounding box center [590, 168] width 140 height 8
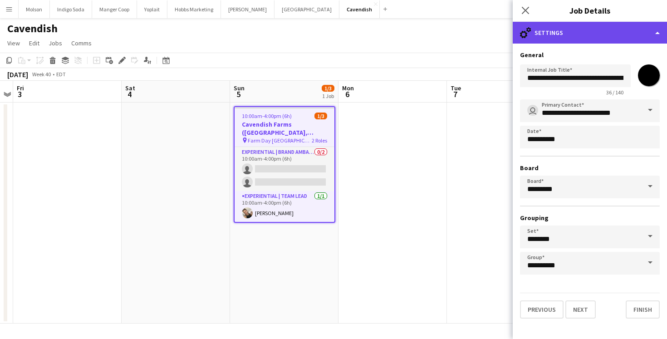
click at [575, 29] on div "cog-double-3 Settings" at bounding box center [590, 33] width 154 height 22
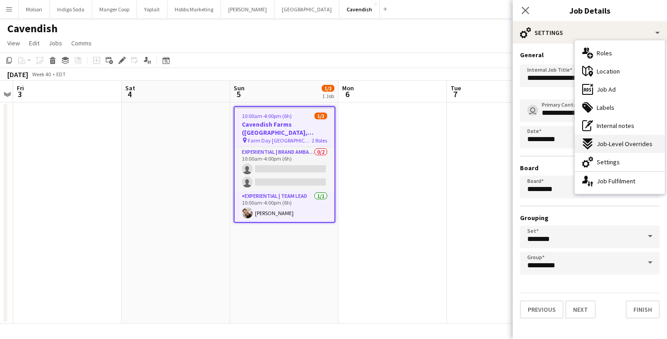
click at [629, 145] on span "Job-Level Overrides" at bounding box center [625, 144] width 56 height 8
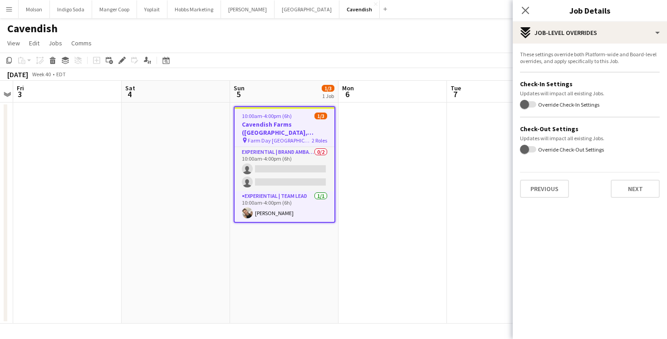
drag, startPoint x: 523, startPoint y: 138, endPoint x: 606, endPoint y: 136, distance: 83.5
click at [606, 136] on div "Updates will impact all existing Jobs." at bounding box center [590, 138] width 140 height 7
click at [600, 137] on div "Updates will impact all existing Jobs." at bounding box center [590, 138] width 140 height 7
click at [602, 138] on div "Updates will impact all existing Jobs." at bounding box center [590, 138] width 140 height 7
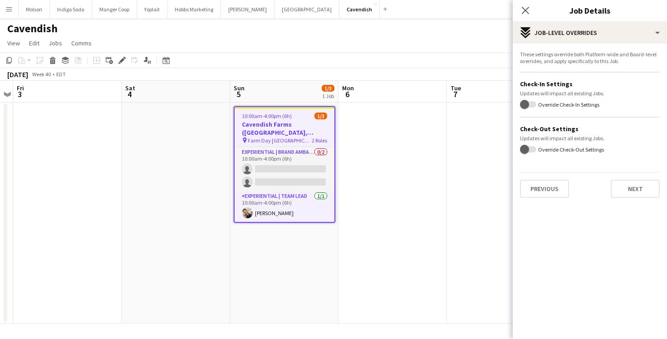
click at [602, 138] on div "Updates will impact all existing Jobs." at bounding box center [590, 138] width 140 height 7
click at [595, 92] on div "Updates will impact all existing Jobs." at bounding box center [590, 93] width 140 height 7
drag, startPoint x: 585, startPoint y: 52, endPoint x: 624, endPoint y: 62, distance: 39.8
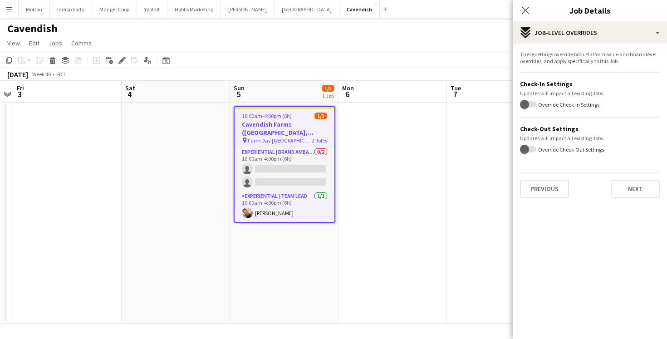
click at [624, 62] on div "These settings override both Platform-wide and Board-level overrides, and apply…" at bounding box center [590, 58] width 140 height 14
drag, startPoint x: 624, startPoint y: 63, endPoint x: 609, endPoint y: 51, distance: 19.4
click at [609, 51] on div "These settings override both Platform-wide and Board-level overrides, and apply…" at bounding box center [590, 58] width 140 height 14
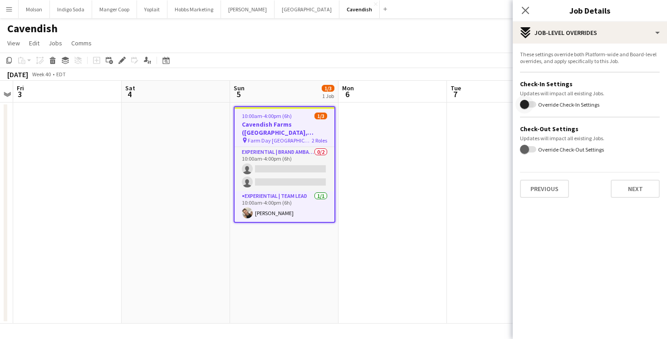
click at [533, 103] on span "button" at bounding box center [525, 104] width 18 height 18
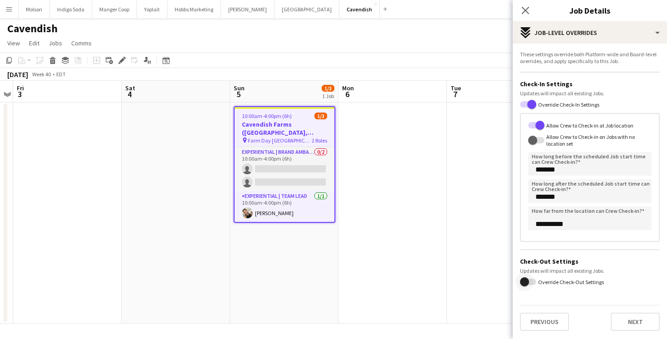
click at [528, 286] on span "button" at bounding box center [525, 282] width 18 height 18
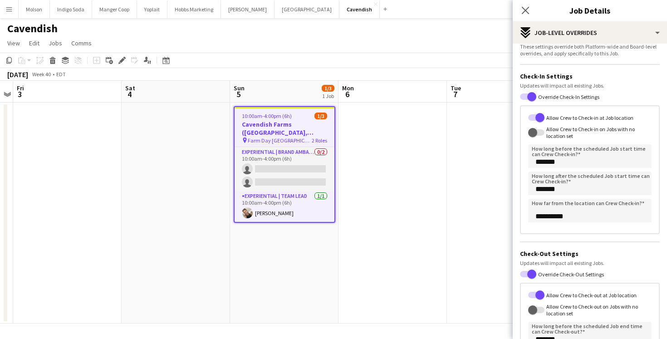
scroll to position [8, 0]
drag, startPoint x: 597, startPoint y: 81, endPoint x: 607, endPoint y: 95, distance: 17.3
click at [607, 95] on form "**********" at bounding box center [590, 249] width 154 height 413
click at [603, 97] on div "Override Check-In Settings" at bounding box center [590, 96] width 140 height 9
drag, startPoint x: 603, startPoint y: 98, endPoint x: 595, endPoint y: 80, distance: 19.7
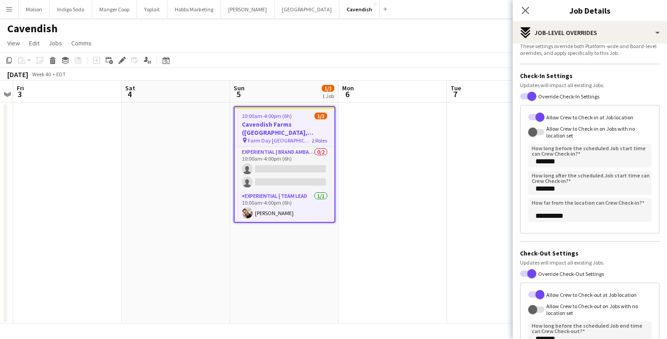
click at [595, 80] on form "**********" at bounding box center [590, 249] width 154 height 413
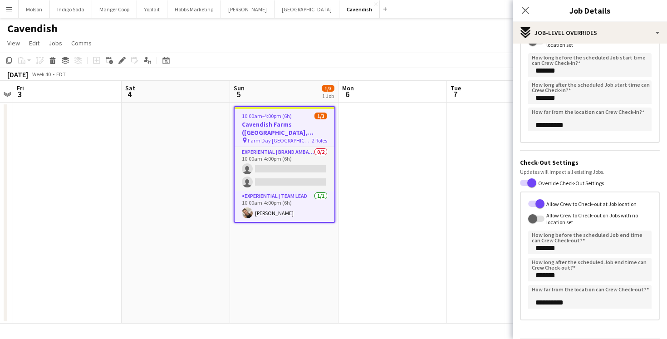
scroll to position [132, 0]
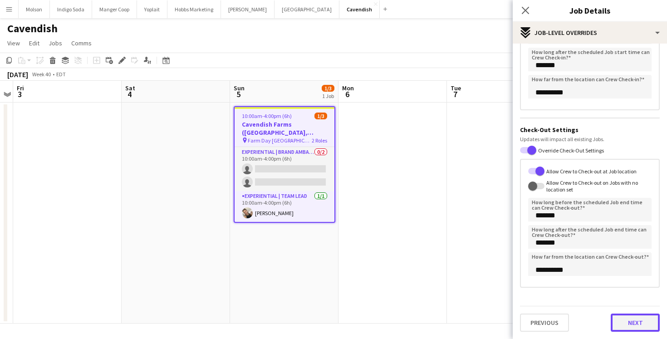
click at [640, 321] on button "Next" at bounding box center [635, 323] width 49 height 18
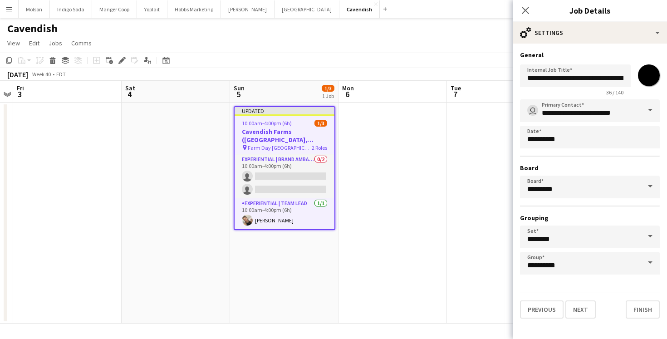
scroll to position [0, 0]
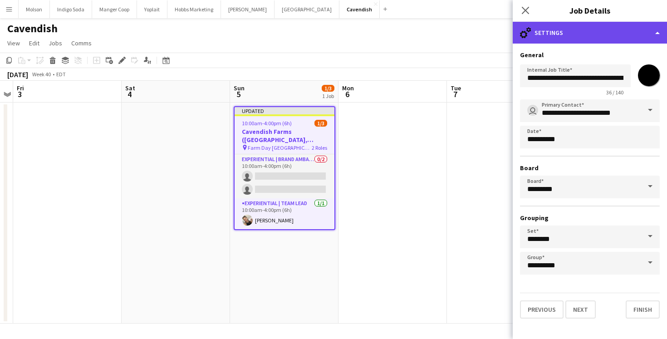
click at [605, 27] on div "cog-double-3 Settings" at bounding box center [590, 33] width 154 height 22
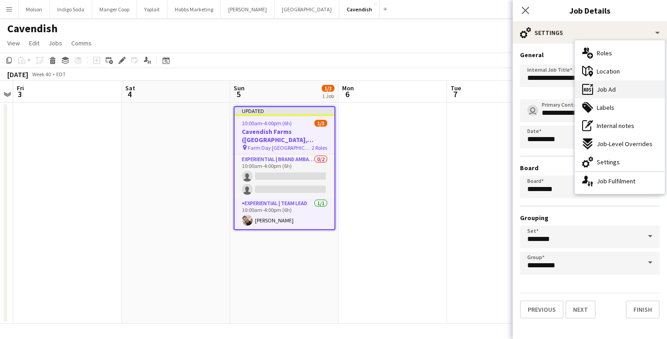
click at [621, 89] on div "ads-window Job Ad" at bounding box center [620, 89] width 90 height 18
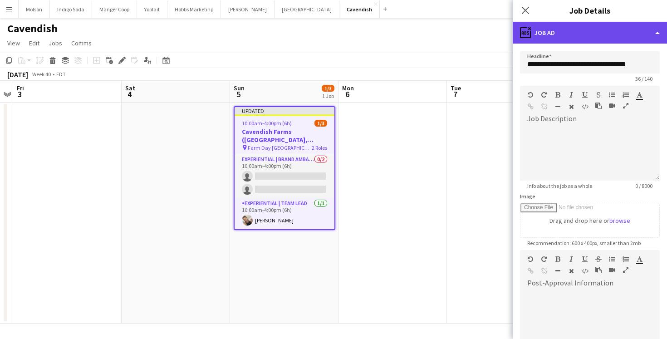
click at [594, 34] on div "ads-window Job Ad" at bounding box center [590, 33] width 154 height 22
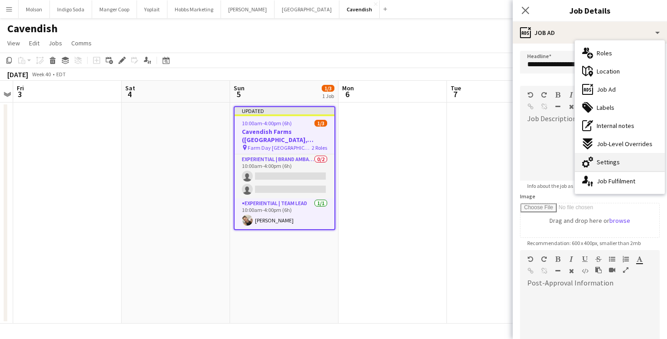
click at [628, 153] on div "cog-double-3 Settings" at bounding box center [620, 162] width 90 height 18
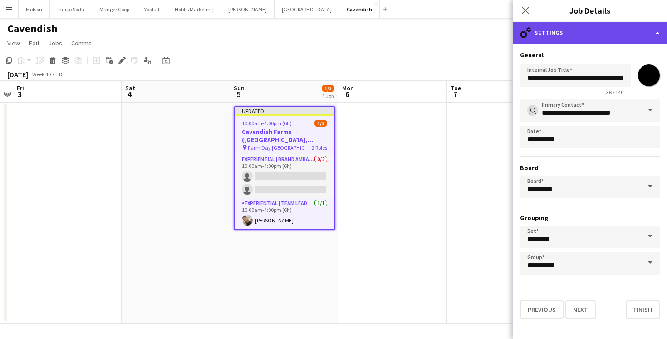
click at [595, 32] on div "cog-double-3 Settings" at bounding box center [590, 33] width 154 height 22
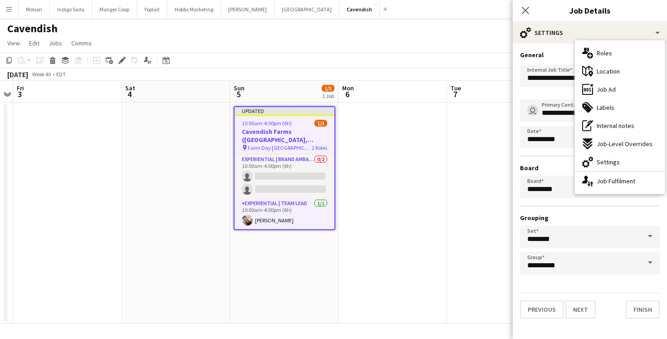
click at [551, 53] on h3 "General" at bounding box center [590, 55] width 140 height 8
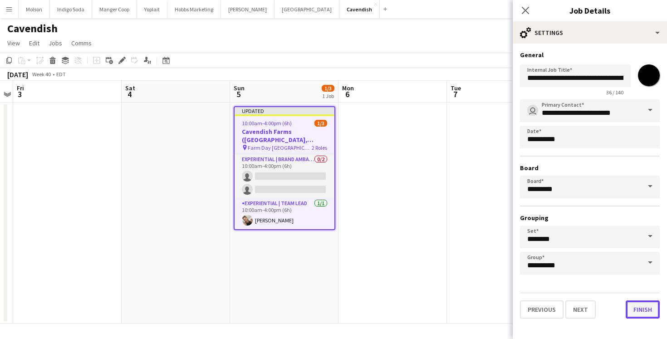
click at [648, 305] on button "Finish" at bounding box center [643, 309] width 34 height 18
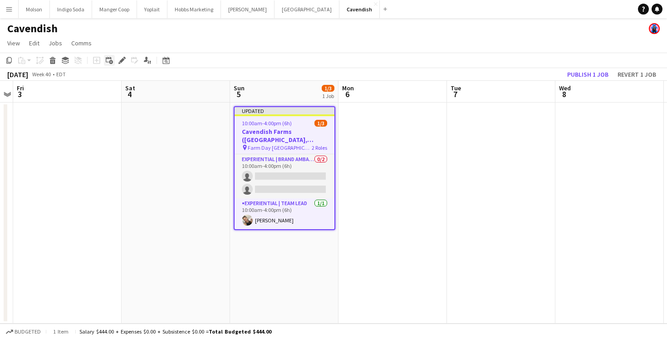
click at [111, 61] on icon at bounding box center [111, 62] width 4 height 4
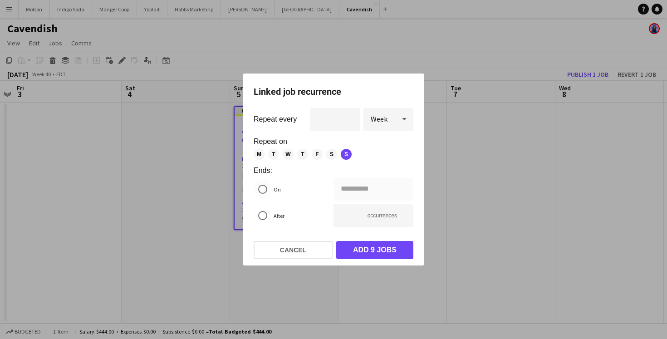
click at [274, 192] on label "On" at bounding box center [276, 189] width 9 height 14
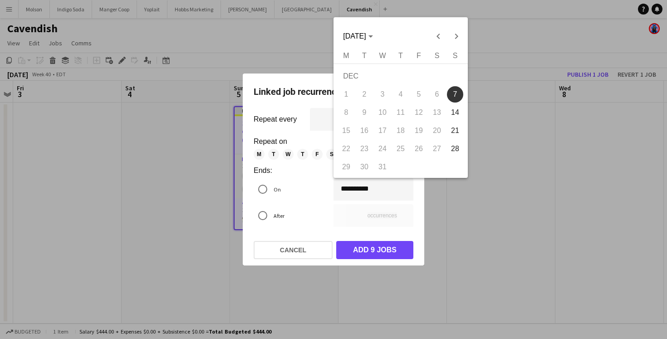
click at [382, 190] on div "**********" at bounding box center [333, 169] width 667 height 339
click at [439, 38] on span "Previous month" at bounding box center [438, 36] width 18 height 18
click at [314, 172] on div at bounding box center [333, 169] width 667 height 339
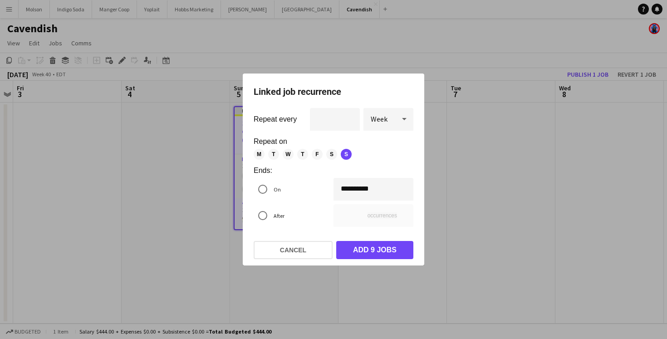
click at [332, 155] on span "S" at bounding box center [331, 154] width 11 height 11
click at [392, 122] on div "Week" at bounding box center [380, 119] width 32 height 22
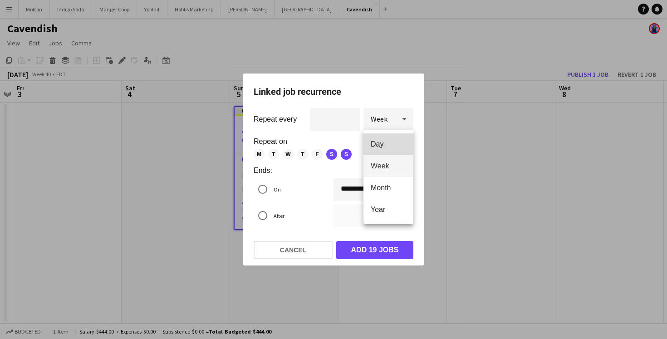
click at [392, 140] on span "Day" at bounding box center [388, 144] width 35 height 9
type input "**"
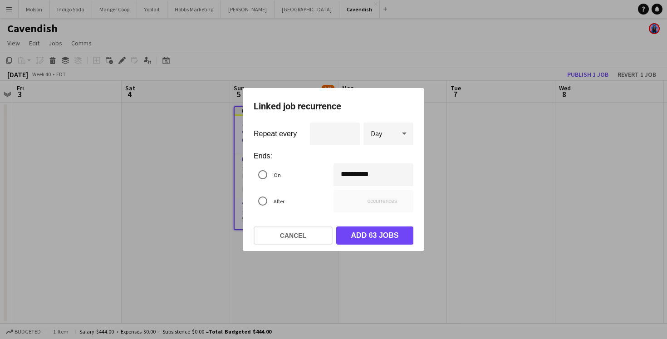
click at [385, 176] on div "**********" at bounding box center [333, 169] width 667 height 339
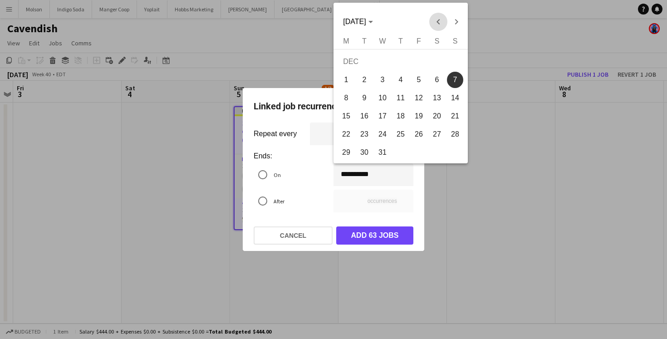
click at [436, 26] on span "Previous month" at bounding box center [438, 22] width 18 height 18
click at [348, 94] on span "6" at bounding box center [346, 98] width 16 height 16
type input "**********"
type input "*"
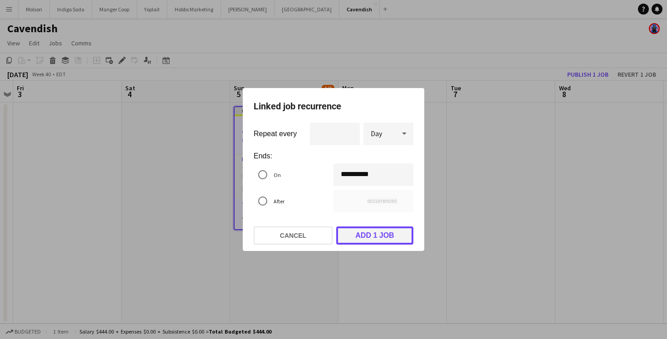
click at [369, 237] on button "Add 1 job" at bounding box center [374, 235] width 77 height 18
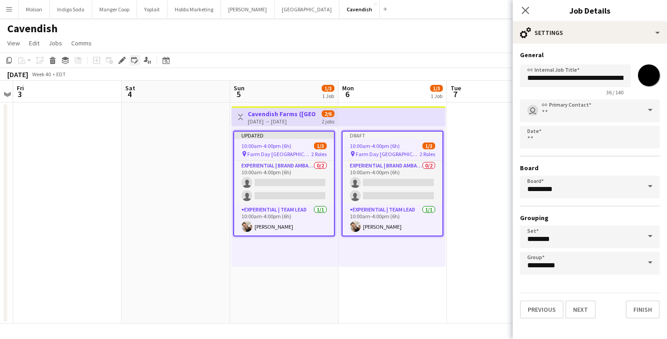
click at [136, 61] on icon at bounding box center [134, 60] width 7 height 7
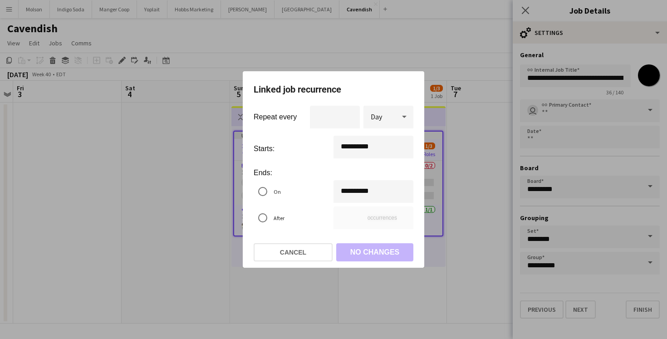
click at [388, 145] on div "**********" at bounding box center [333, 169] width 667 height 339
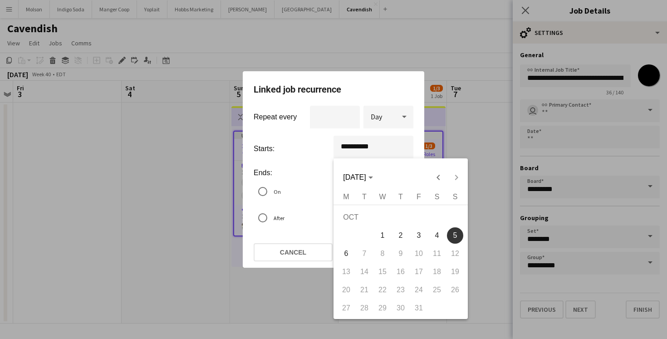
click at [418, 236] on span "3" at bounding box center [419, 235] width 16 height 16
type input "**********"
type input "*"
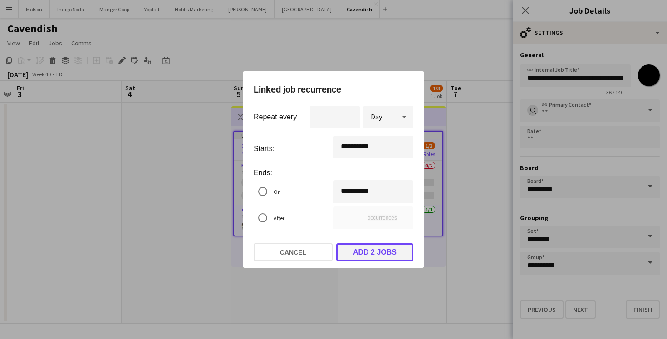
click at [376, 251] on button "Add 2 jobs" at bounding box center [374, 252] width 77 height 18
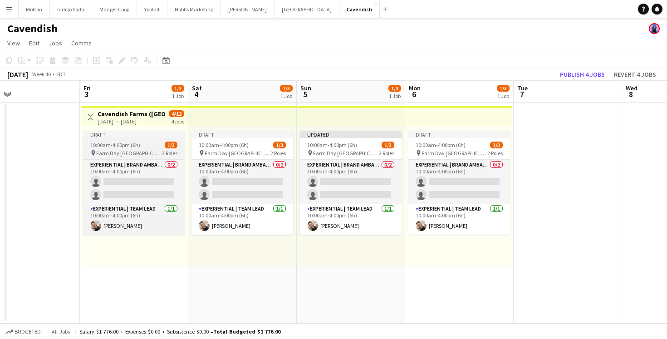
click at [148, 144] on div "10:00am-4:00pm (6h) 1/3" at bounding box center [134, 145] width 102 height 7
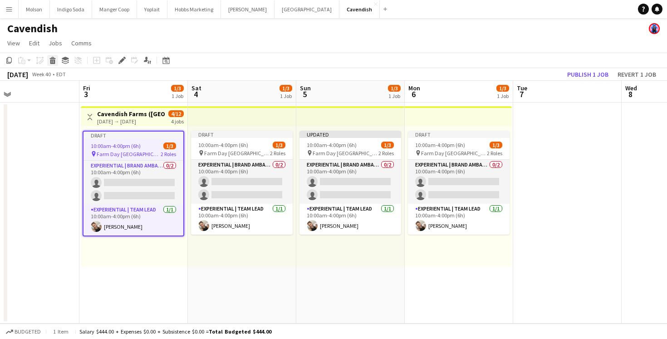
click at [54, 60] on icon "Delete" at bounding box center [52, 60] width 7 height 7
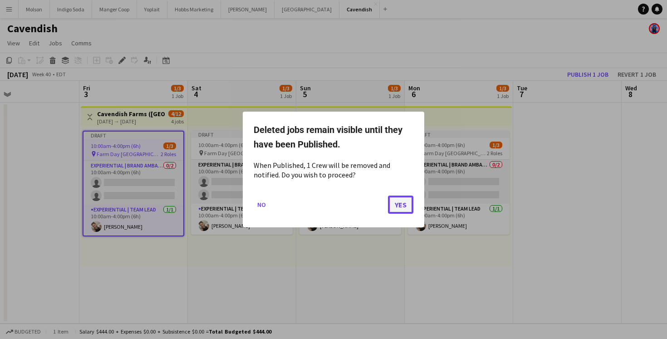
click at [411, 208] on button "Yes" at bounding box center [400, 205] width 25 height 18
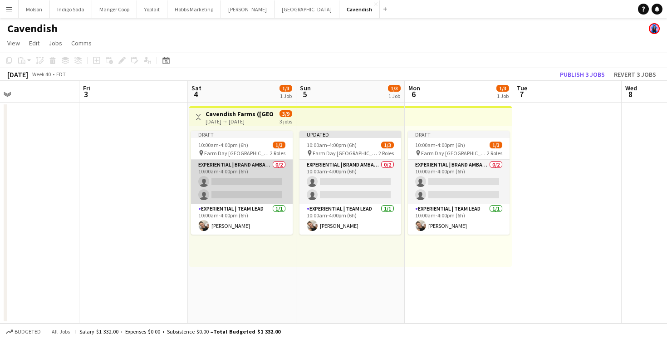
click at [259, 175] on app-card-role "Experiential | Brand Ambassador 0/2 10:00am-4:00pm (6h) single-neutral-actions …" at bounding box center [242, 182] width 102 height 44
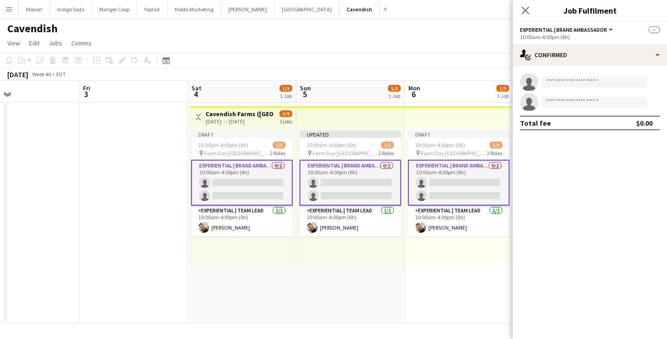
click at [588, 27] on span "Experiential | Brand Ambassador" at bounding box center [563, 29] width 87 height 7
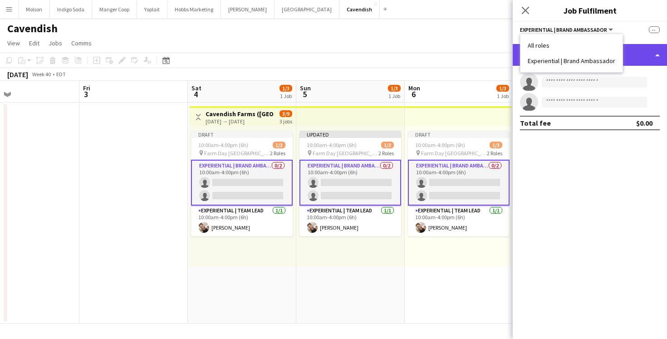
click at [645, 53] on div "single-neutral-actions-check-2 Confirmed" at bounding box center [590, 55] width 154 height 22
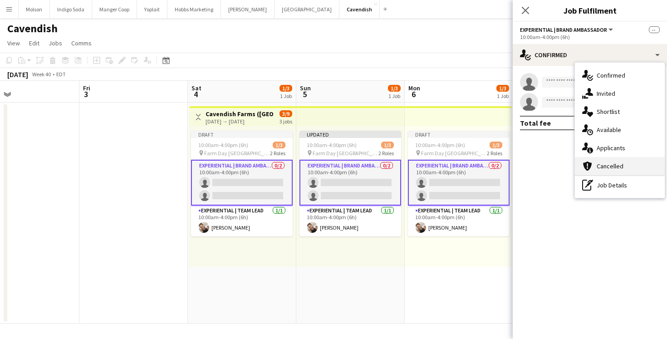
click at [614, 167] on span "Cancelled" at bounding box center [610, 166] width 27 height 8
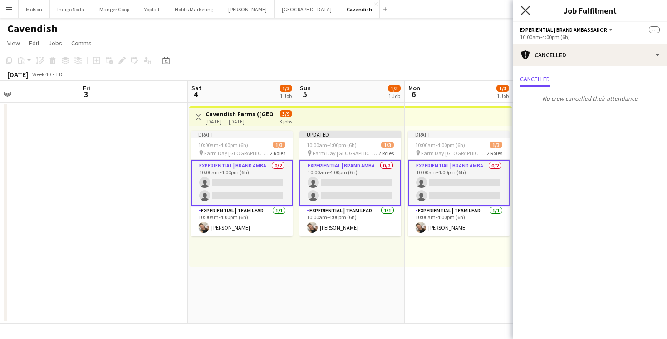
click at [528, 10] on icon "Close pop-in" at bounding box center [525, 10] width 9 height 9
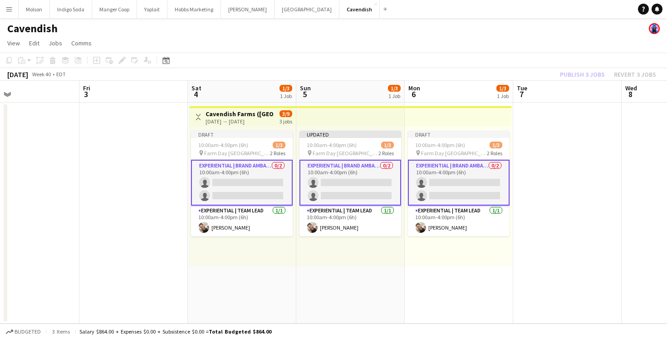
click at [447, 173] on app-card-role "Experiential | Brand Ambassador 0/2 10:00am-4:00pm (6h) single-neutral-actions …" at bounding box center [459, 183] width 102 height 46
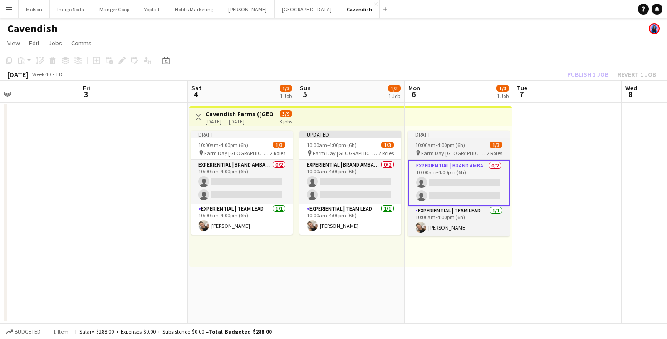
click at [452, 148] on app-job-card "Draft 10:00am-4:00pm (6h) 1/3 pin Farm Day Charlottetown 2 Roles Experiential |…" at bounding box center [459, 184] width 102 height 106
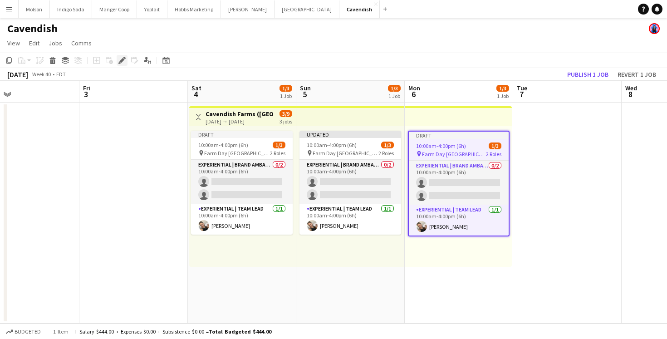
click at [120, 59] on icon "Edit" at bounding box center [121, 60] width 7 height 7
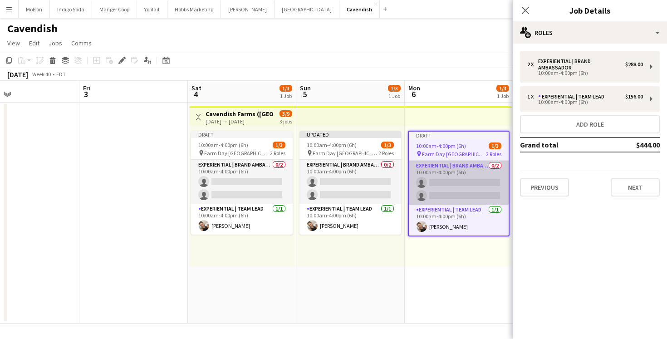
click at [449, 167] on app-card-role "Experiential | Brand Ambassador 0/2 10:00am-4:00pm (6h) single-neutral-actions …" at bounding box center [459, 183] width 100 height 44
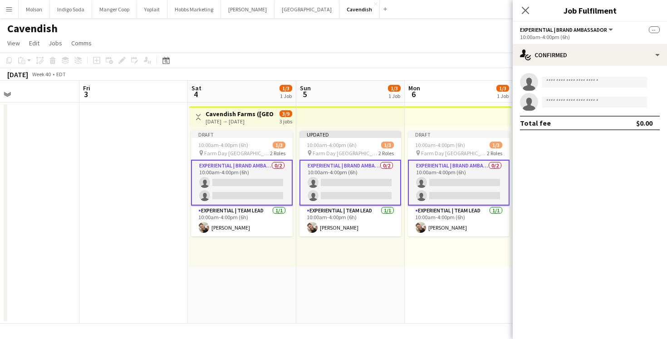
click at [462, 170] on app-card-role "Experiential | Brand Ambassador 0/2 10:00am-4:00pm (6h) single-neutral-actions …" at bounding box center [459, 183] width 102 height 46
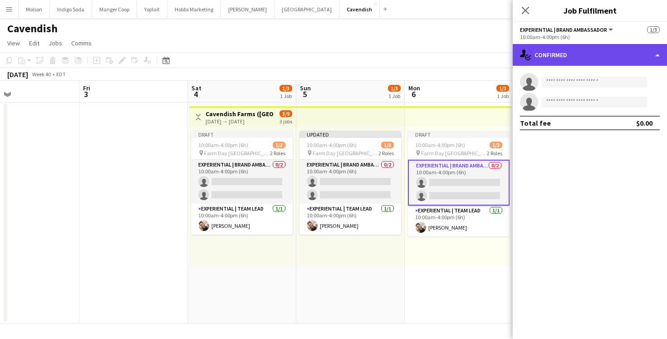
click at [580, 53] on div "single-neutral-actions-check-2 Confirmed" at bounding box center [590, 55] width 154 height 22
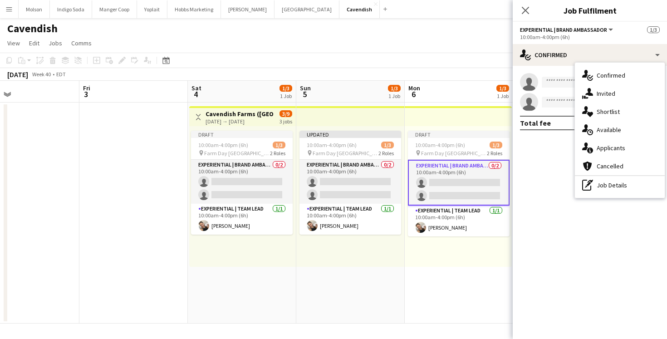
click at [555, 182] on mat-expansion-panel "check Confirmed single-neutral-actions single-neutral-actions Total fee $0.00" at bounding box center [590, 202] width 154 height 273
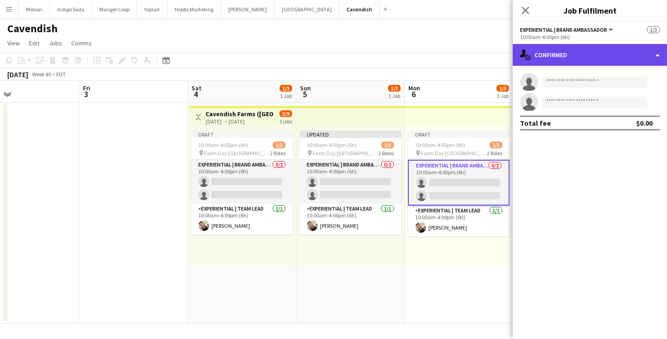
click at [562, 46] on div "single-neutral-actions-check-2 Confirmed" at bounding box center [590, 55] width 154 height 22
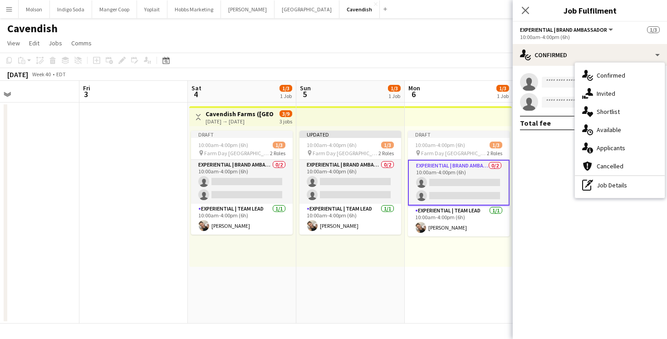
click at [568, 38] on div "10:00am-4:00pm (6h)" at bounding box center [590, 37] width 140 height 7
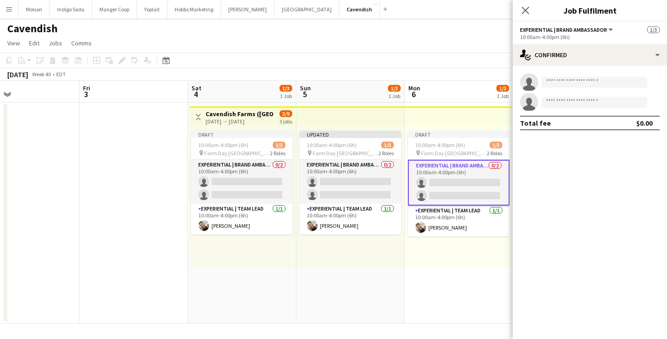
click at [585, 25] on app-options-switcher "Experiential | Brand Ambassador All roles Experiential | Brand Ambassador 1/3 1…" at bounding box center [590, 33] width 154 height 22
click at [531, 14] on app-icon "Close pop-in" at bounding box center [525, 10] width 13 height 13
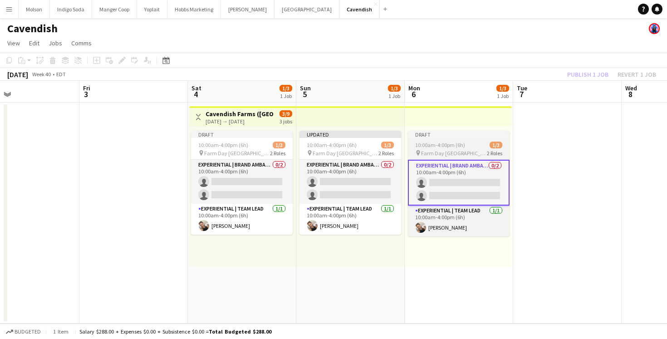
click at [444, 138] on div "Draft" at bounding box center [459, 134] width 102 height 7
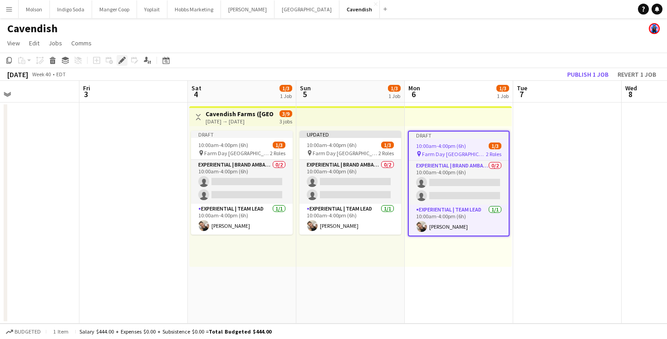
click at [120, 59] on icon "Edit" at bounding box center [121, 60] width 7 height 7
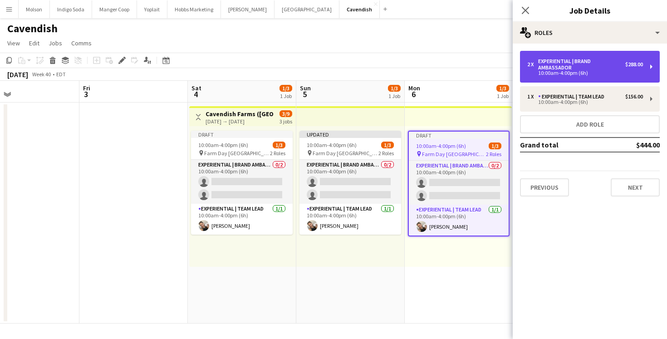
click at [590, 74] on div "10:00am-4:00pm (6h)" at bounding box center [585, 73] width 116 height 5
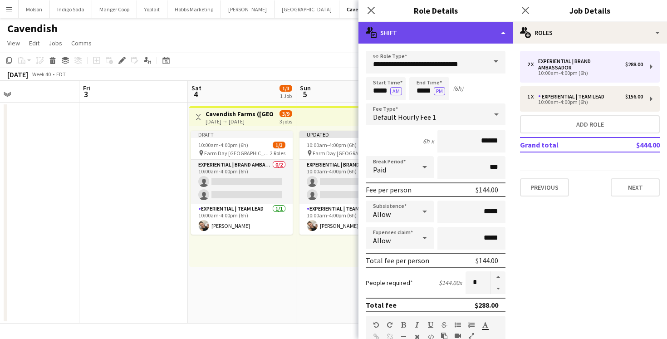
click at [482, 32] on div "multiple-actions-text Shift" at bounding box center [436, 33] width 154 height 22
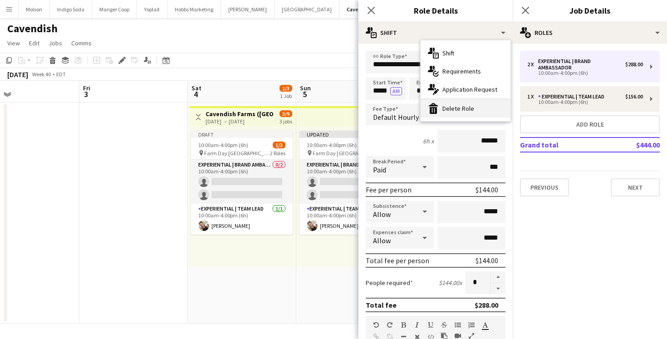
click at [468, 107] on div "bin-2 Delete Role" at bounding box center [466, 108] width 90 height 18
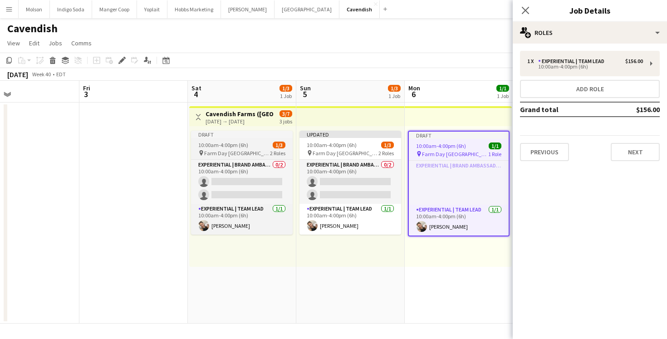
click at [260, 148] on app-job-card "Draft 10:00am-4:00pm (6h) 1/3 pin Farm Day Charlottetown 2 Roles Experiential |…" at bounding box center [242, 183] width 102 height 104
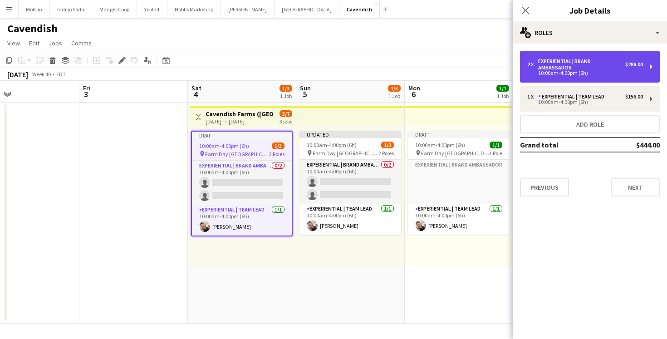
click at [595, 68] on div "Experiential | Brand Ambassador" at bounding box center [581, 64] width 87 height 13
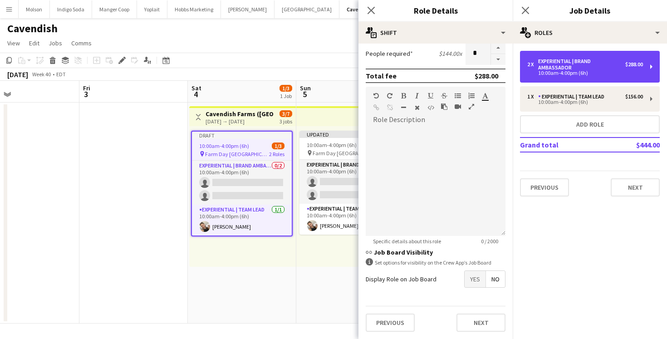
scroll to position [0, 0]
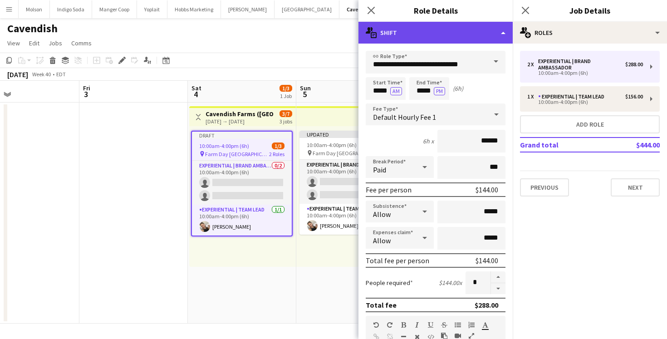
click at [485, 33] on div "multiple-actions-text Shift" at bounding box center [436, 33] width 154 height 22
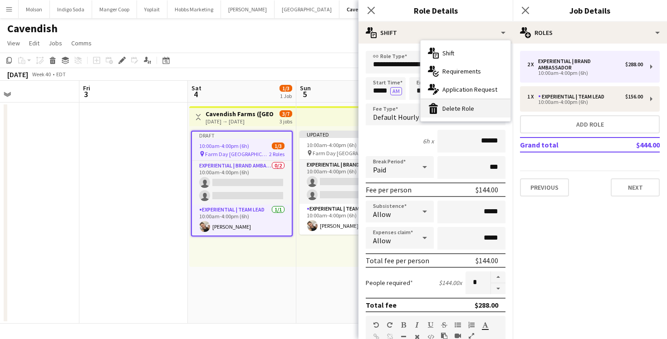
click at [474, 111] on div "bin-2 Delete Role" at bounding box center [466, 108] width 90 height 18
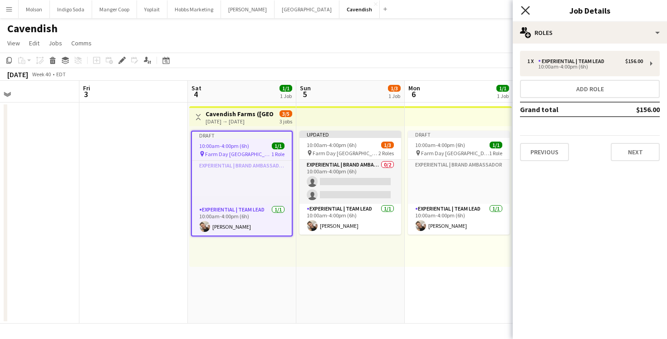
click at [527, 6] on icon "Close pop-in" at bounding box center [525, 10] width 9 height 9
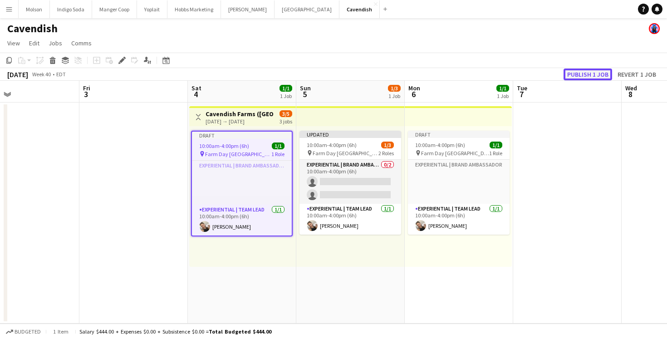
click at [581, 74] on button "Publish 1 job" at bounding box center [588, 75] width 49 height 12
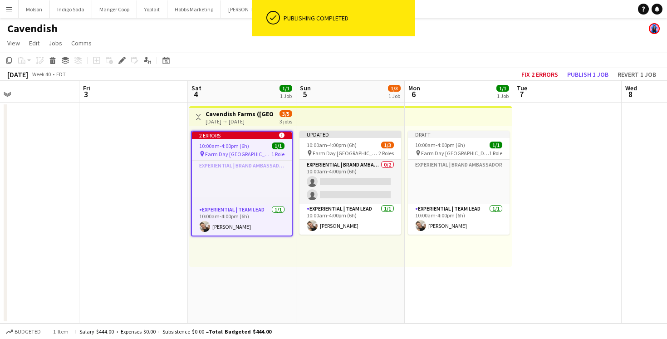
click at [269, 136] on div "2 errors alert-circle" at bounding box center [242, 135] width 100 height 7
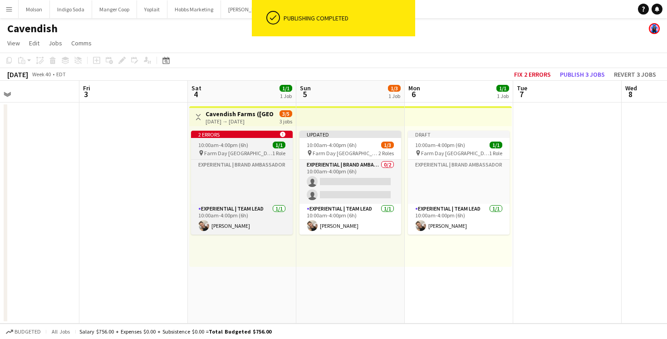
click at [269, 136] on div "2 errors alert-circle" at bounding box center [242, 134] width 102 height 7
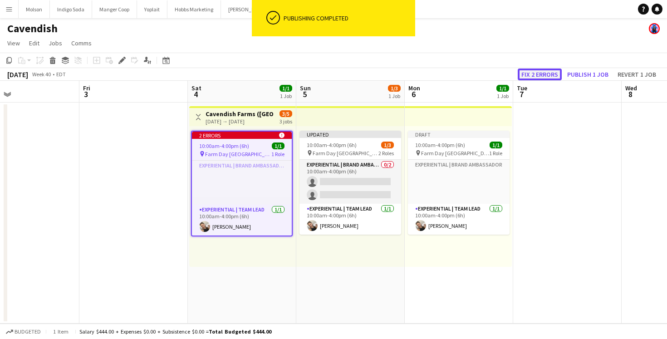
click at [545, 74] on button "Fix 2 errors" at bounding box center [540, 75] width 44 height 12
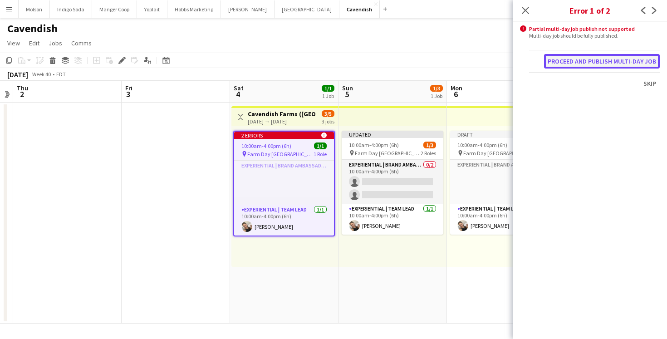
click at [617, 62] on button "Proceed and publish multi-day job" at bounding box center [602, 61] width 116 height 15
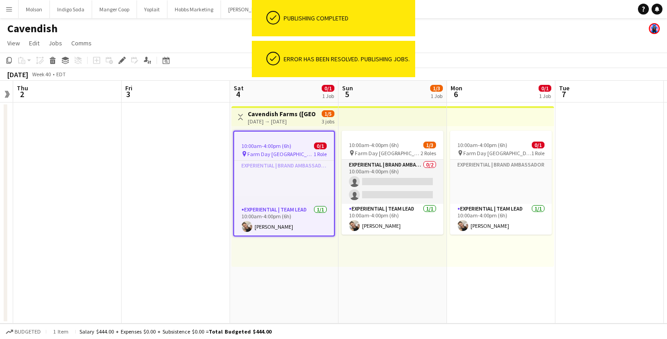
click at [501, 50] on app-page-menu "View Day view expanded Day view collapsed Month view Date picker Jump to today …" at bounding box center [333, 43] width 667 height 17
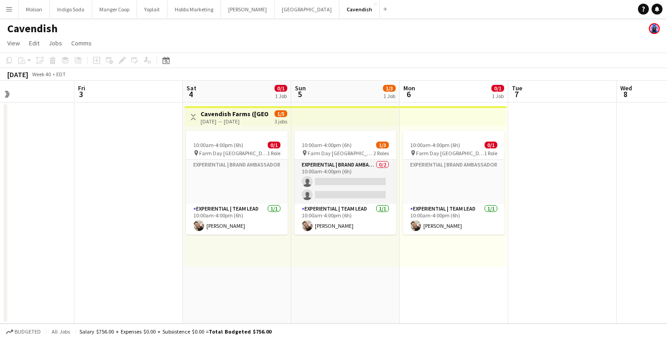
scroll to position [0, 360]
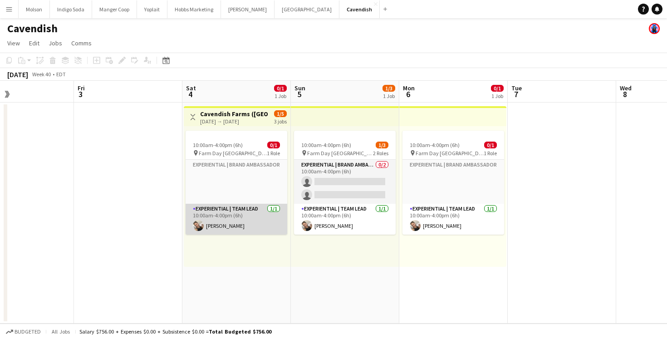
click at [231, 217] on app-card-role "Experiential | Team Lead 1/1 10:00am-4:00pm (6h) Alexandra Simard" at bounding box center [237, 219] width 102 height 31
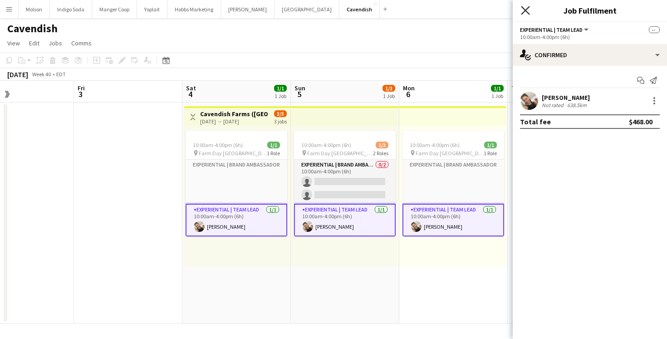
click at [522, 10] on icon "Close pop-in" at bounding box center [525, 10] width 9 height 9
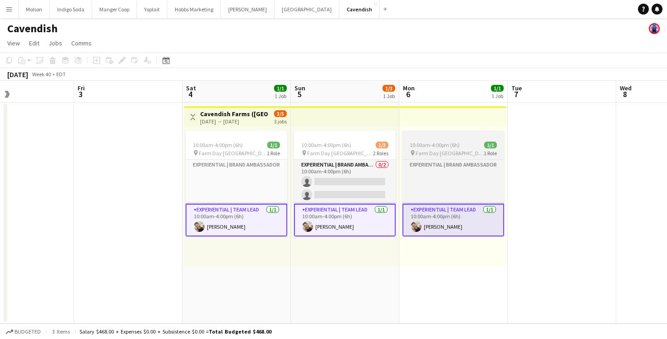
click at [450, 152] on span "Farm Day Charlottetown" at bounding box center [450, 153] width 68 height 7
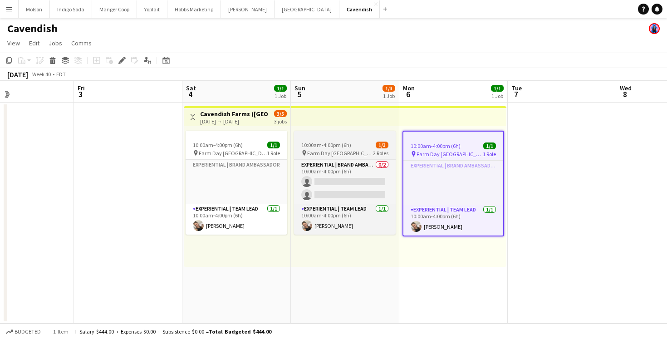
click at [334, 154] on span "Farm Day Charlottetown" at bounding box center [340, 153] width 66 height 7
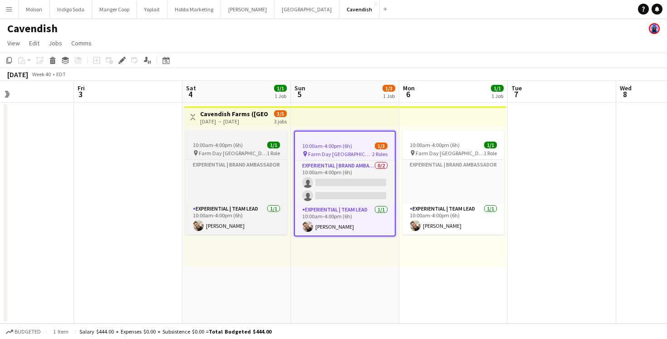
click at [254, 144] on div "10:00am-4:00pm (6h) 1/1" at bounding box center [237, 145] width 102 height 7
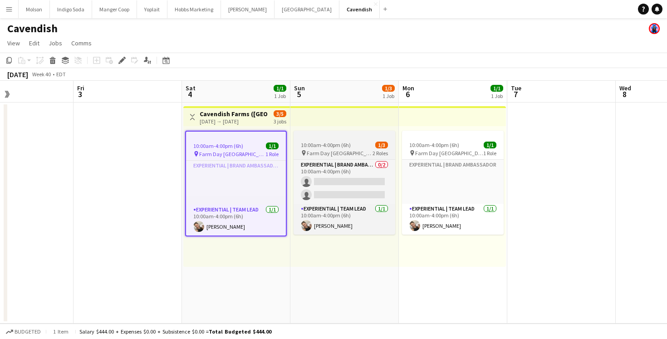
click at [352, 149] on app-job-card "10:00am-4:00pm (6h) 1/3 pin Farm Day Charlottetown 2 Roles Experiential | Brand…" at bounding box center [345, 183] width 102 height 104
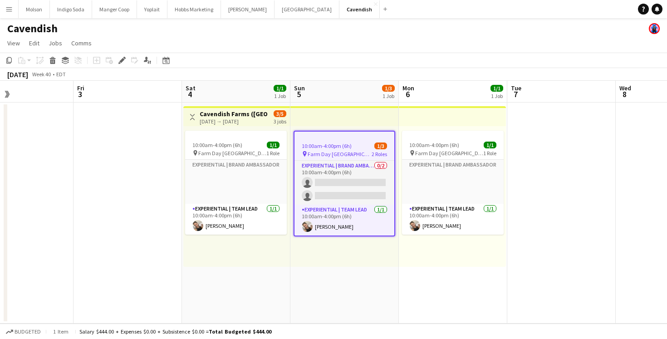
click at [330, 117] on app-top-bar at bounding box center [344, 116] width 108 height 20
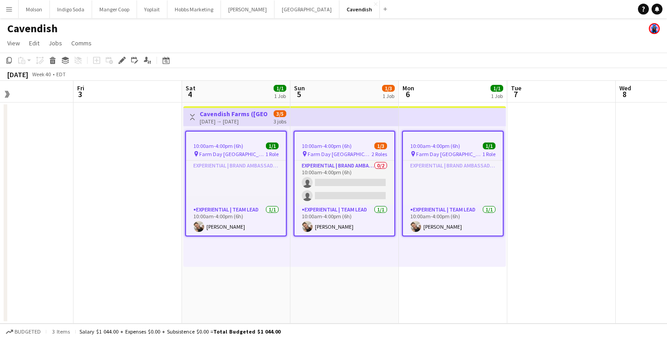
click at [334, 115] on app-top-bar at bounding box center [344, 116] width 108 height 20
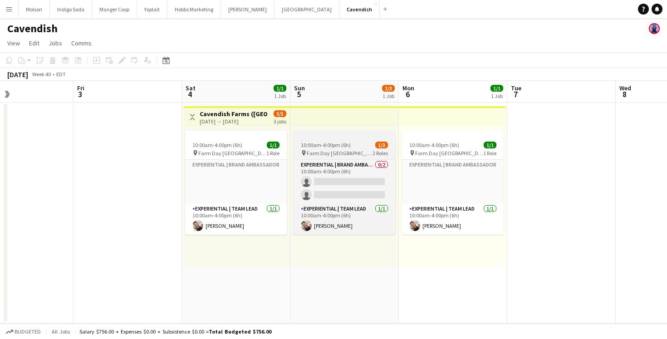
click at [347, 148] on span "10:00am-4:00pm (6h)" at bounding box center [326, 145] width 50 height 7
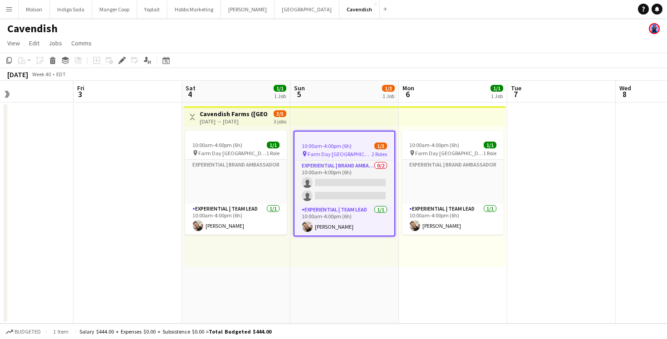
click at [358, 120] on app-top-bar at bounding box center [344, 116] width 108 height 20
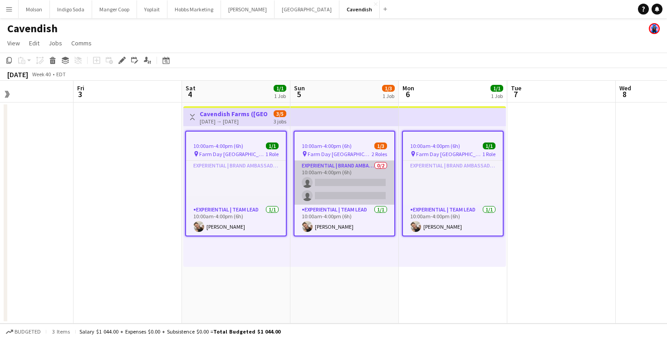
click at [357, 180] on app-card-role "Experiential | Brand Ambassador 0/2 10:00am-4:00pm (6h) single-neutral-actions …" at bounding box center [345, 183] width 100 height 44
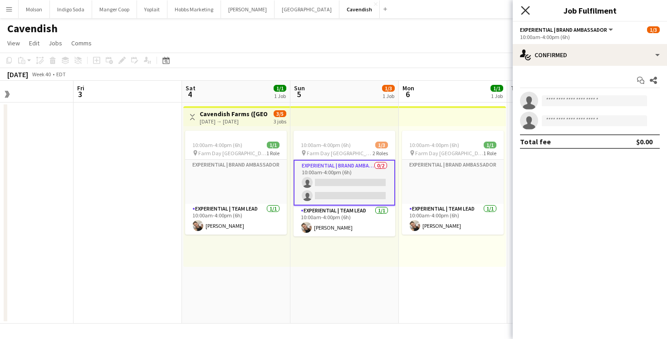
click at [525, 10] on icon at bounding box center [525, 10] width 9 height 9
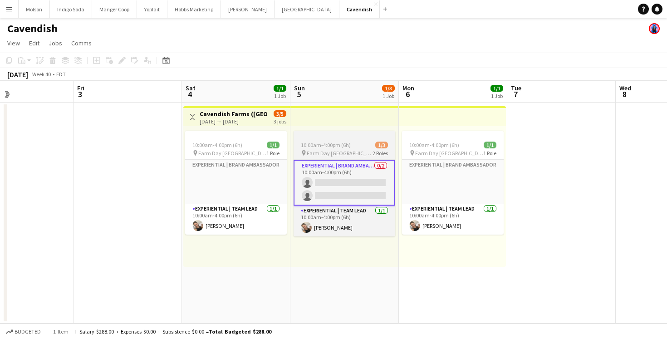
click at [351, 140] on app-job-card "10:00am-4:00pm (6h) 1/3 pin Farm Day Charlottetown 2 Roles Experiential | Brand…" at bounding box center [345, 184] width 102 height 106
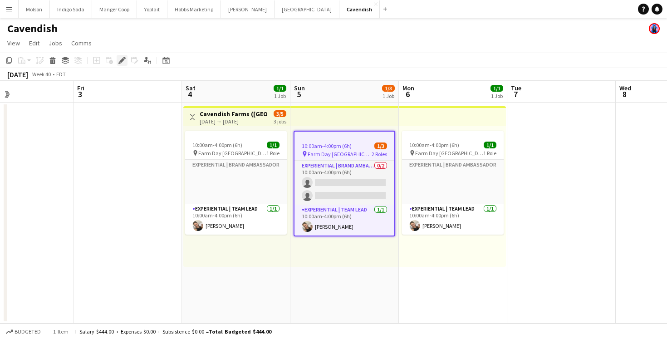
click at [119, 56] on div "Edit" at bounding box center [122, 60] width 11 height 11
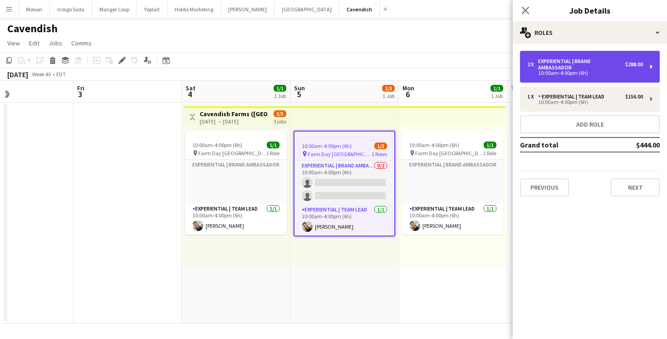
click at [595, 70] on div "Experiential | Brand Ambassador" at bounding box center [581, 64] width 87 height 13
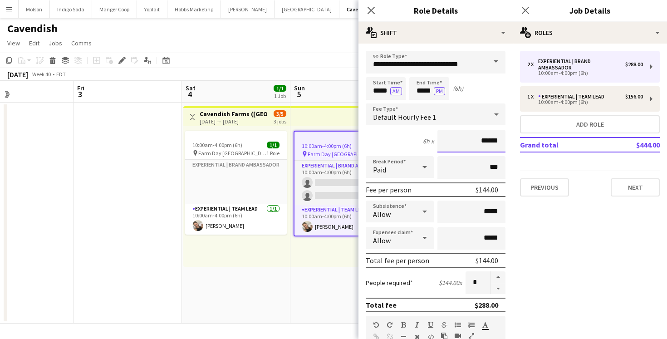
click at [489, 140] on input "******" at bounding box center [471, 141] width 68 height 23
type input "******"
click at [581, 258] on mat-expansion-panel "pencil3 General details 2 x Experiential | Brand Ambassador $288.00 10:00am-4:0…" at bounding box center [590, 191] width 154 height 295
click at [645, 181] on button "Next" at bounding box center [635, 187] width 49 height 18
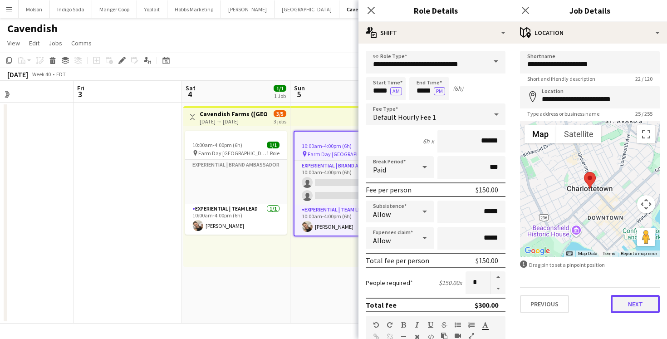
click at [644, 305] on button "Next" at bounding box center [635, 304] width 49 height 18
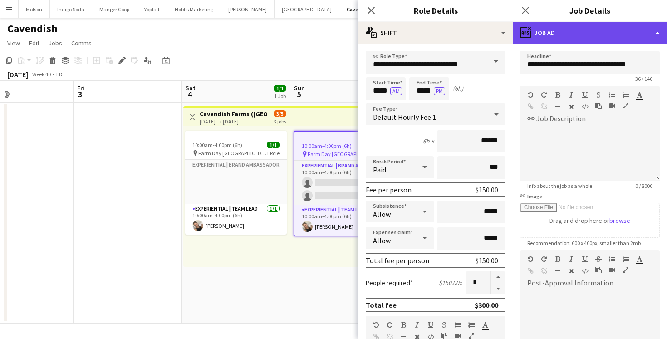
click at [594, 38] on div "ads-window Job Ad" at bounding box center [590, 33] width 154 height 22
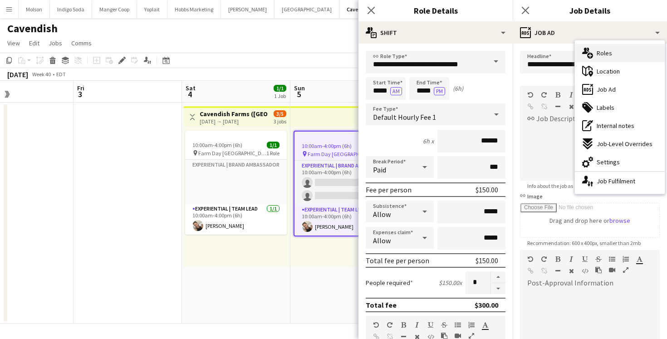
click at [619, 53] on div "multiple-users-add Roles" at bounding box center [620, 53] width 90 height 18
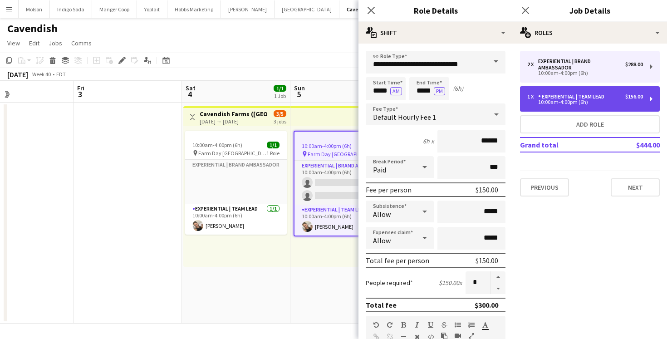
click at [586, 99] on div "Experiential | Team Lead" at bounding box center [573, 96] width 70 height 6
type input "**********"
type input "******"
type input "*"
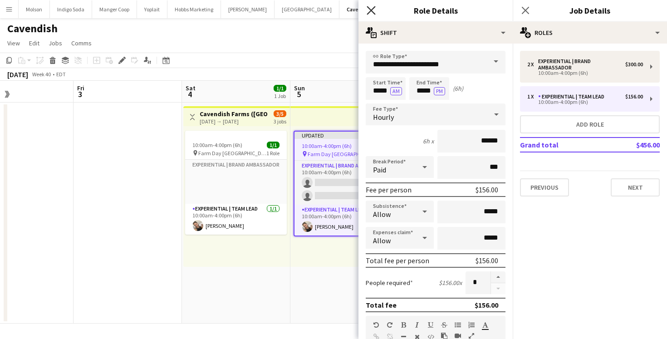
click at [373, 11] on icon "Close pop-in" at bounding box center [371, 10] width 9 height 9
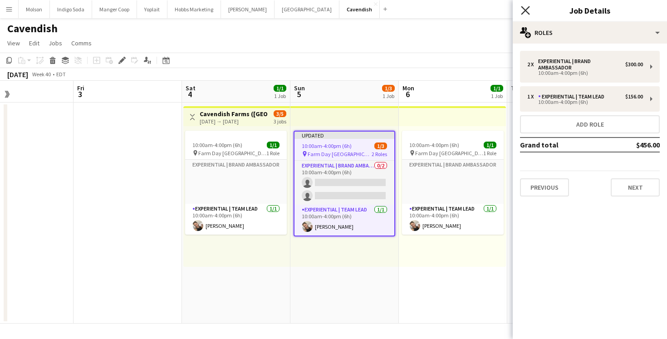
click at [521, 9] on icon "Close pop-in" at bounding box center [525, 10] width 9 height 9
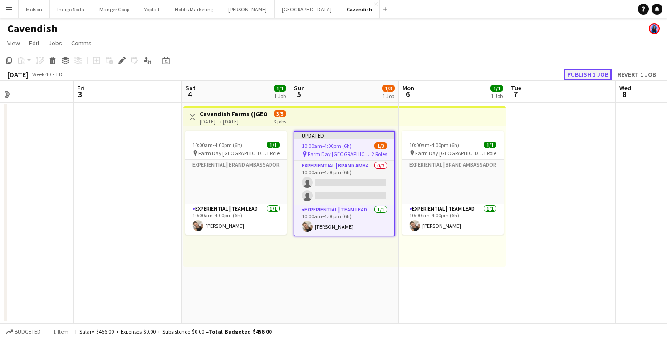
click at [598, 74] on button "Publish 1 job" at bounding box center [588, 75] width 49 height 12
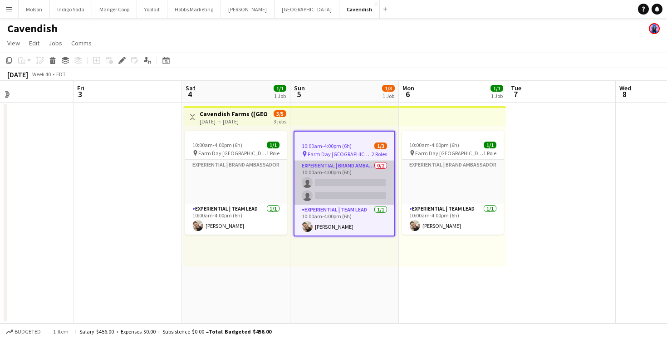
click at [336, 182] on app-card-role "Experiential | Brand Ambassador 0/2 10:00am-4:00pm (6h) single-neutral-actions …" at bounding box center [345, 183] width 100 height 44
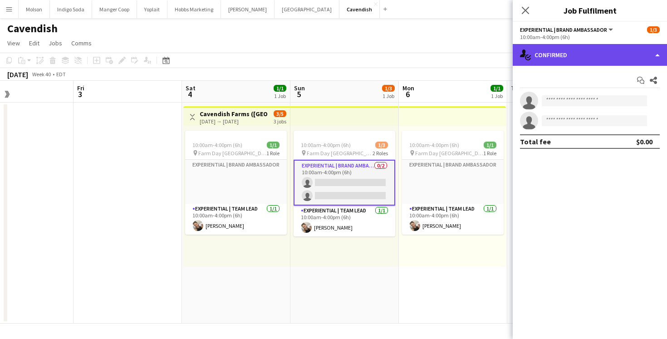
click at [621, 54] on div "single-neutral-actions-check-2 Confirmed" at bounding box center [590, 55] width 154 height 22
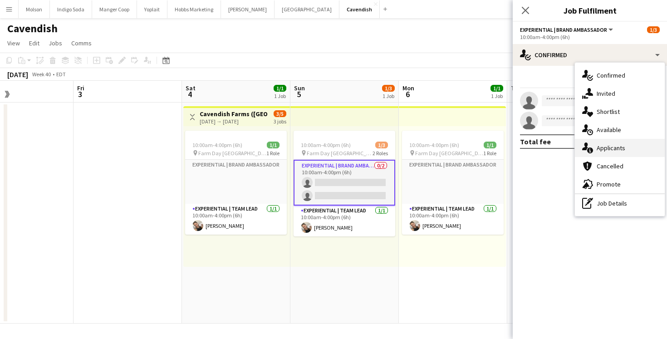
click at [629, 148] on div "single-neutral-actions-information Applicants" at bounding box center [620, 148] width 90 height 18
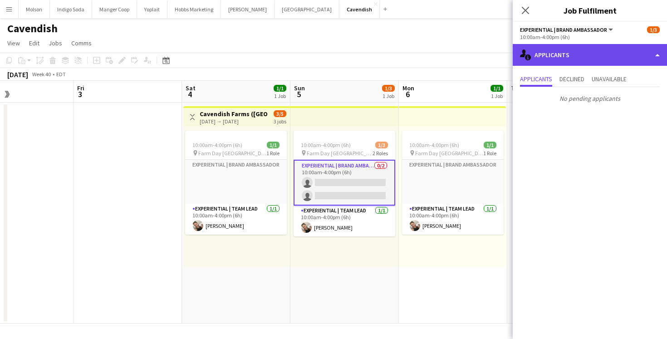
click at [577, 47] on div "single-neutral-actions-information Applicants" at bounding box center [590, 55] width 154 height 22
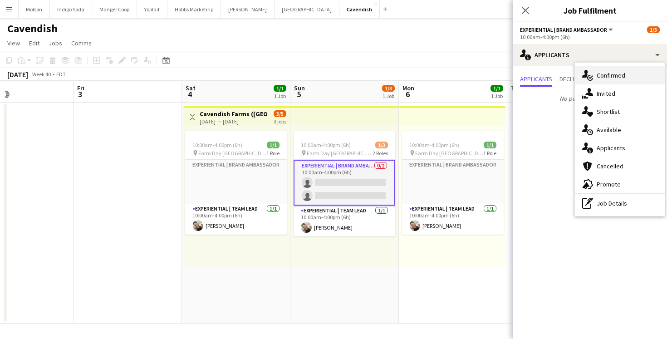
click at [617, 79] on span "Confirmed" at bounding box center [611, 75] width 29 height 8
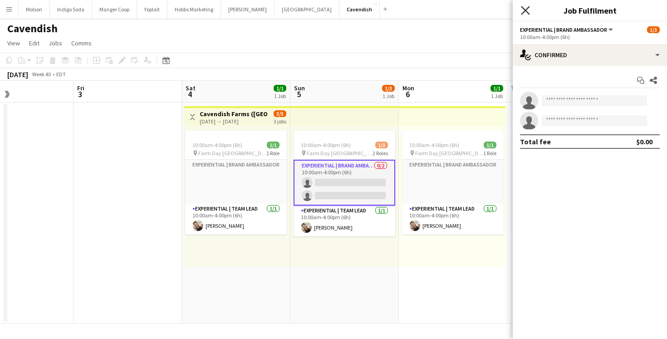
click at [529, 8] on icon "Close pop-in" at bounding box center [525, 10] width 9 height 9
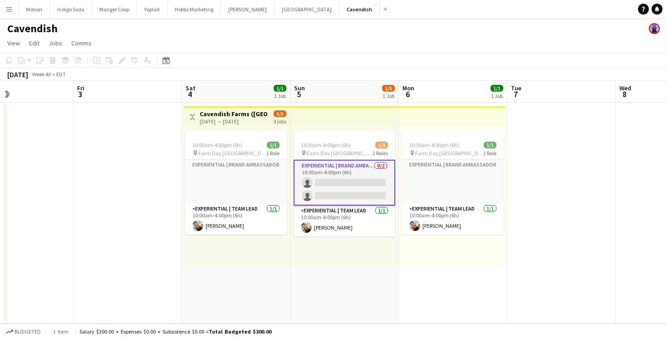
click at [378, 39] on app-page-menu "View Day view expanded Day view collapsed Month view Date picker Jump to today …" at bounding box center [333, 43] width 667 height 17
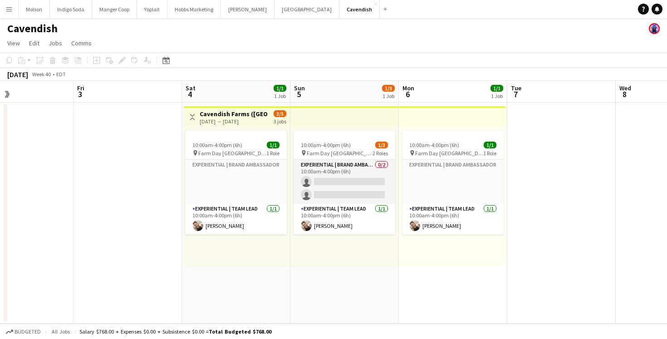
click at [398, 51] on app-page-menu "View Day view expanded Day view collapsed Month view Date picker Jump to today …" at bounding box center [333, 43] width 667 height 17
